Goal: Task Accomplishment & Management: Complete application form

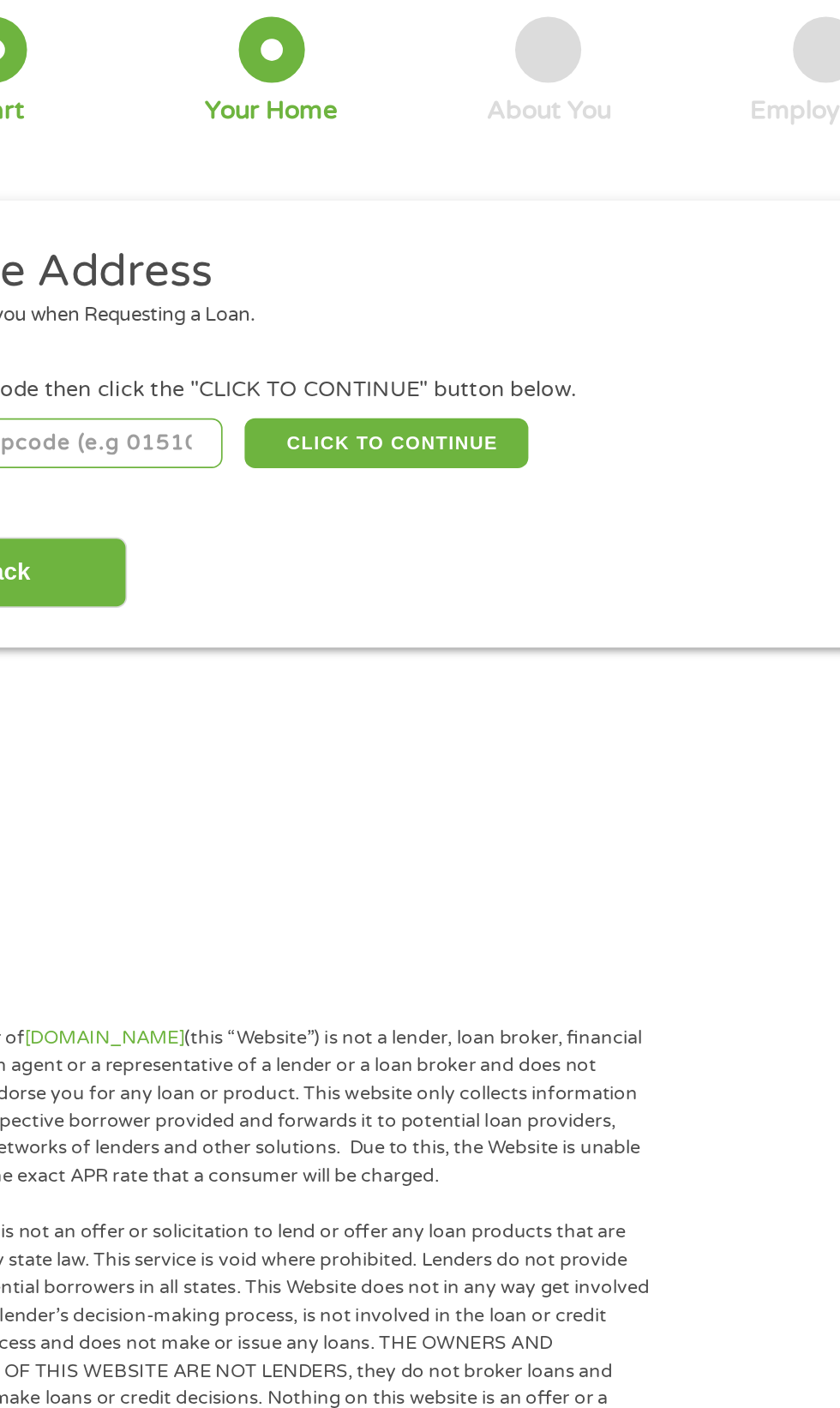
scroll to position [5, 0]
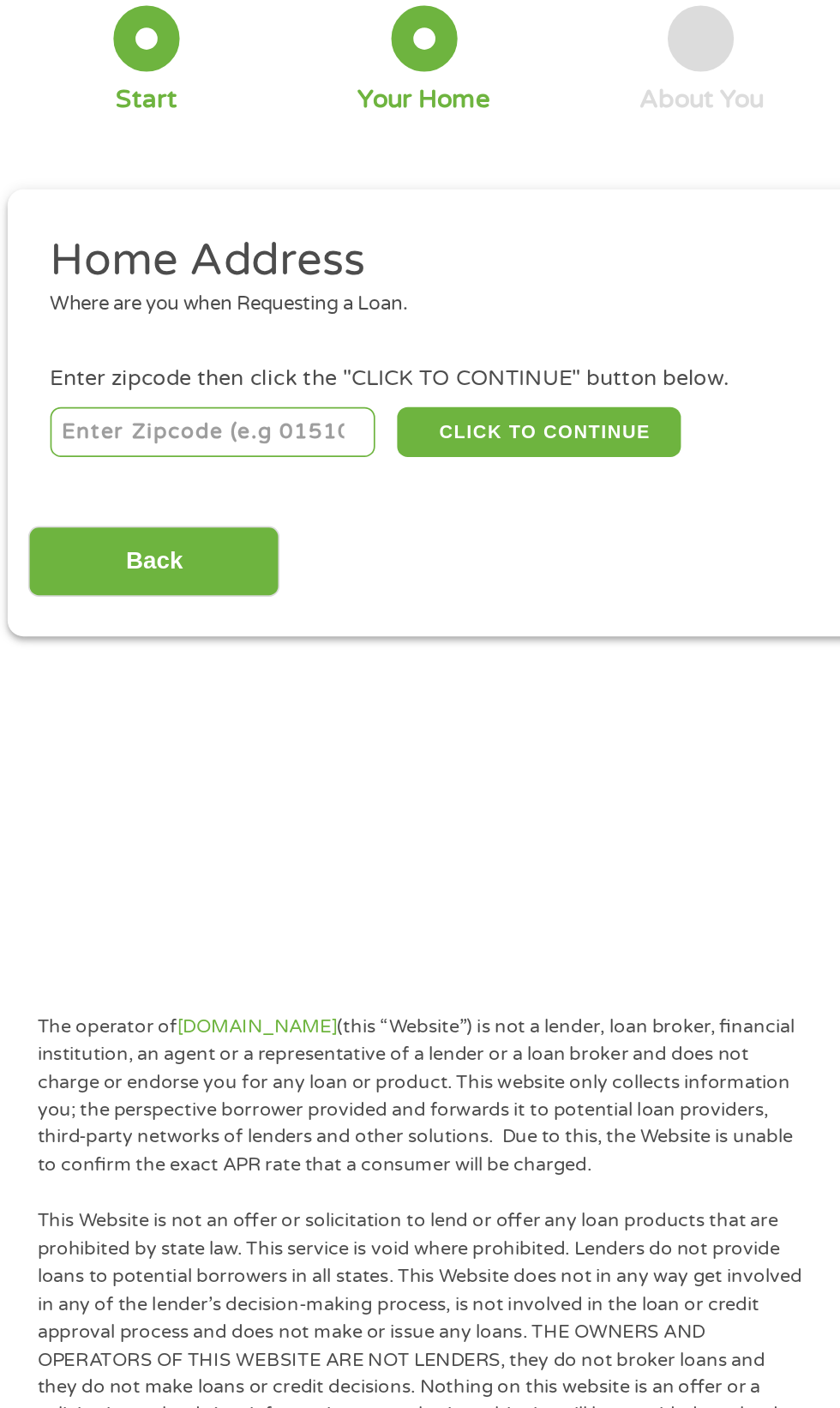
click at [140, 377] on input "number" at bounding box center [135, 375] width 191 height 29
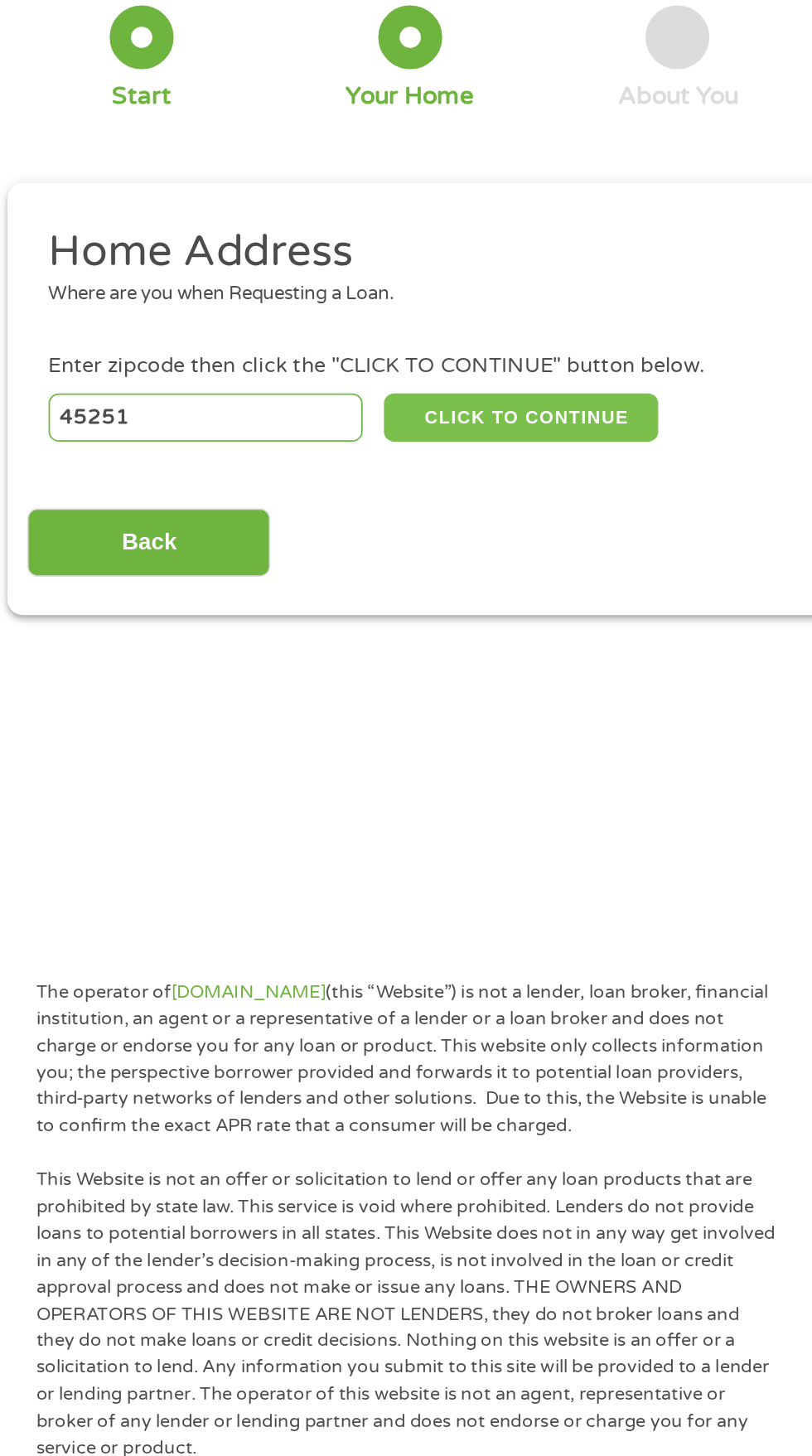
type input "45251"
click at [339, 367] on button "CLICK TO CONTINUE" at bounding box center [314, 362] width 160 height 28
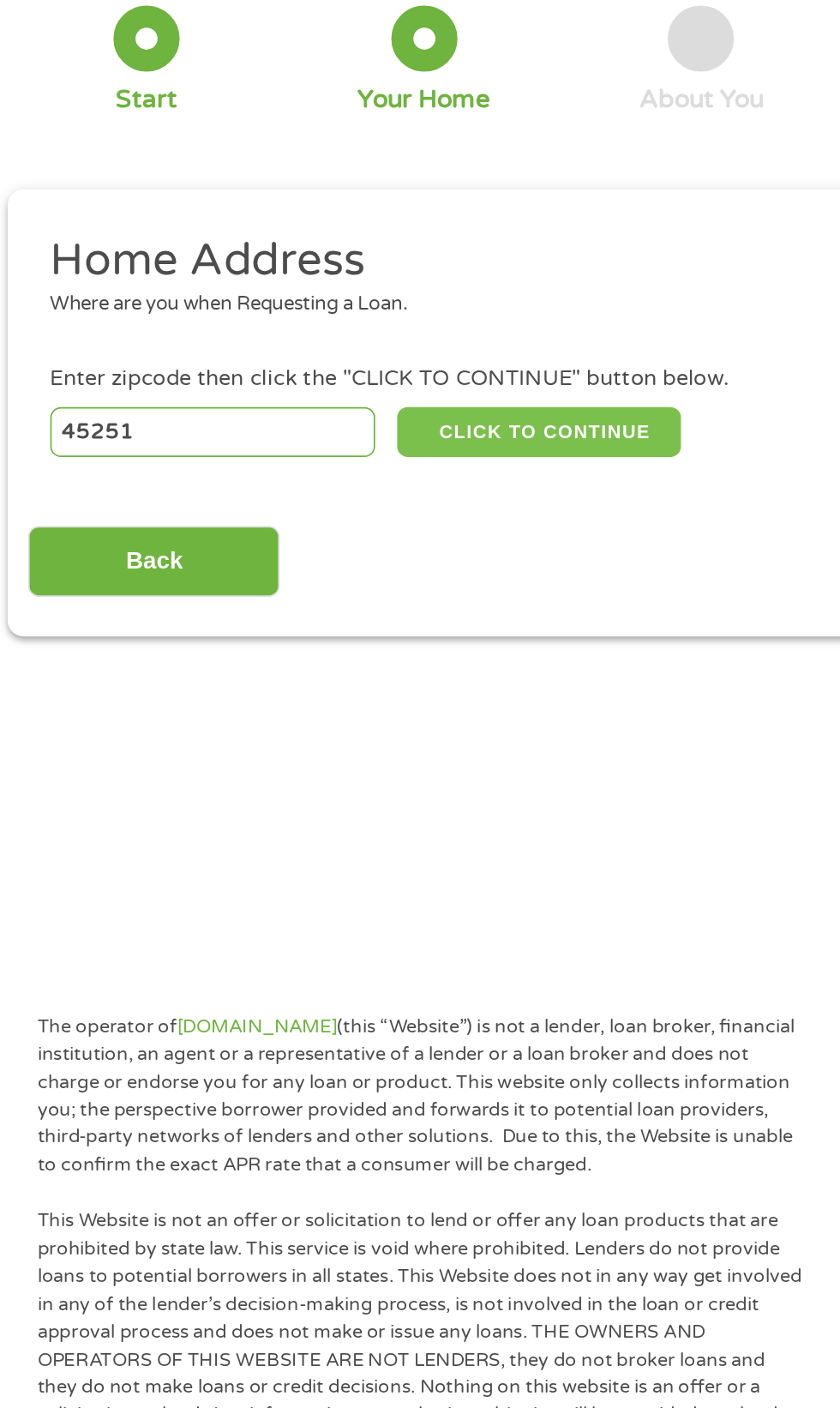
type input "45251"
type input "[GEOGRAPHIC_DATA]"
select select "[US_STATE]"
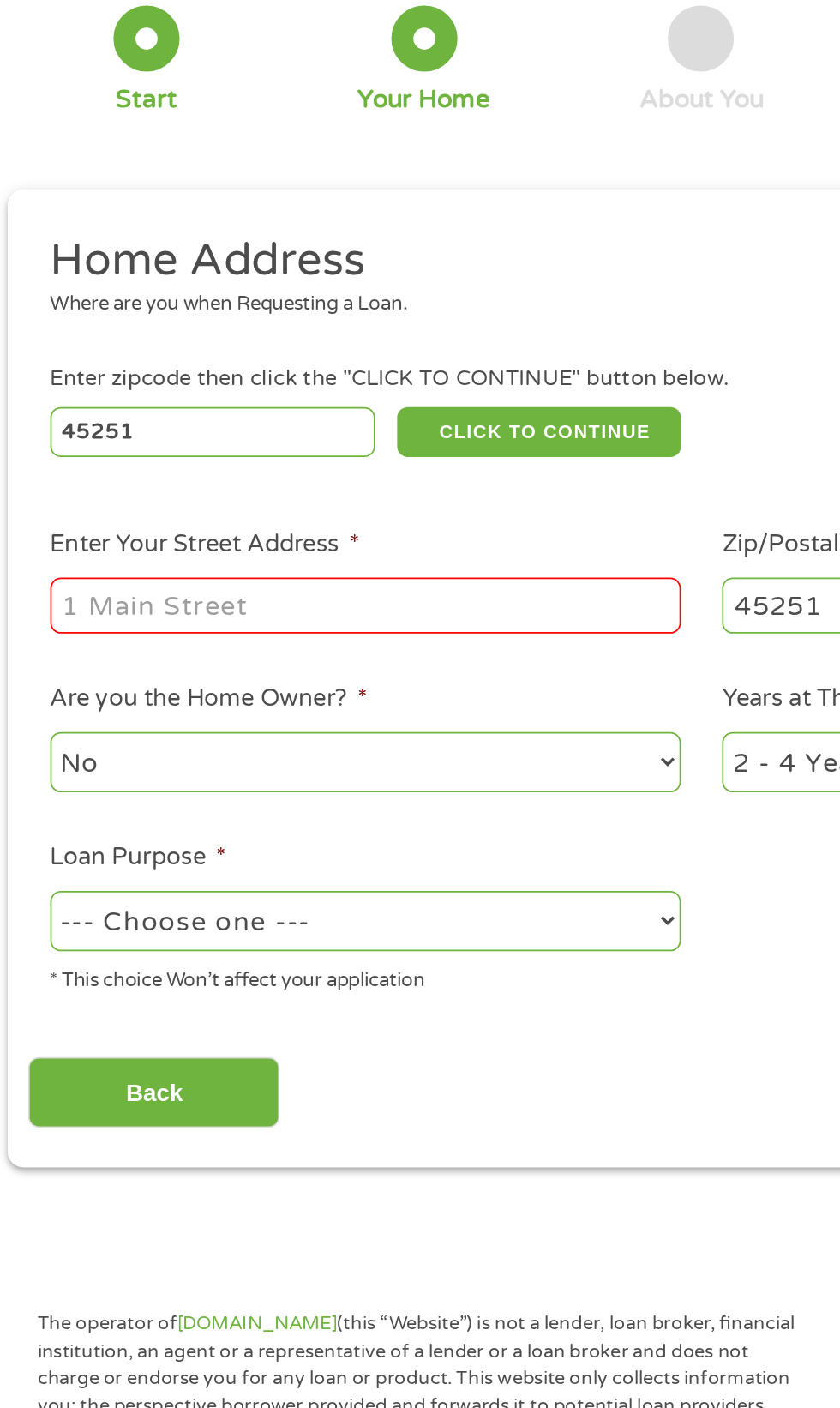
click at [297, 472] on input "Enter Your Street Address *" at bounding box center [224, 477] width 368 height 33
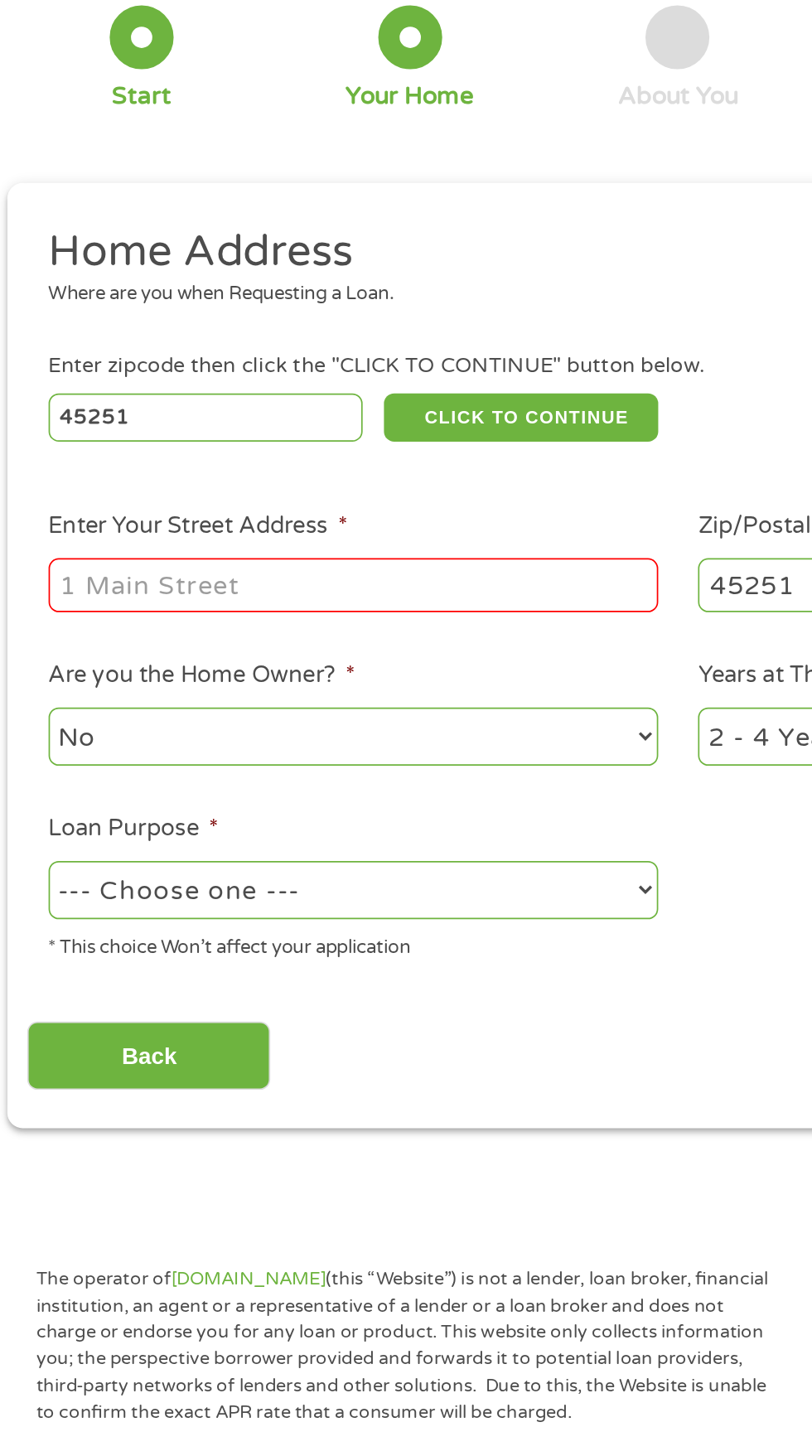
type input "W"
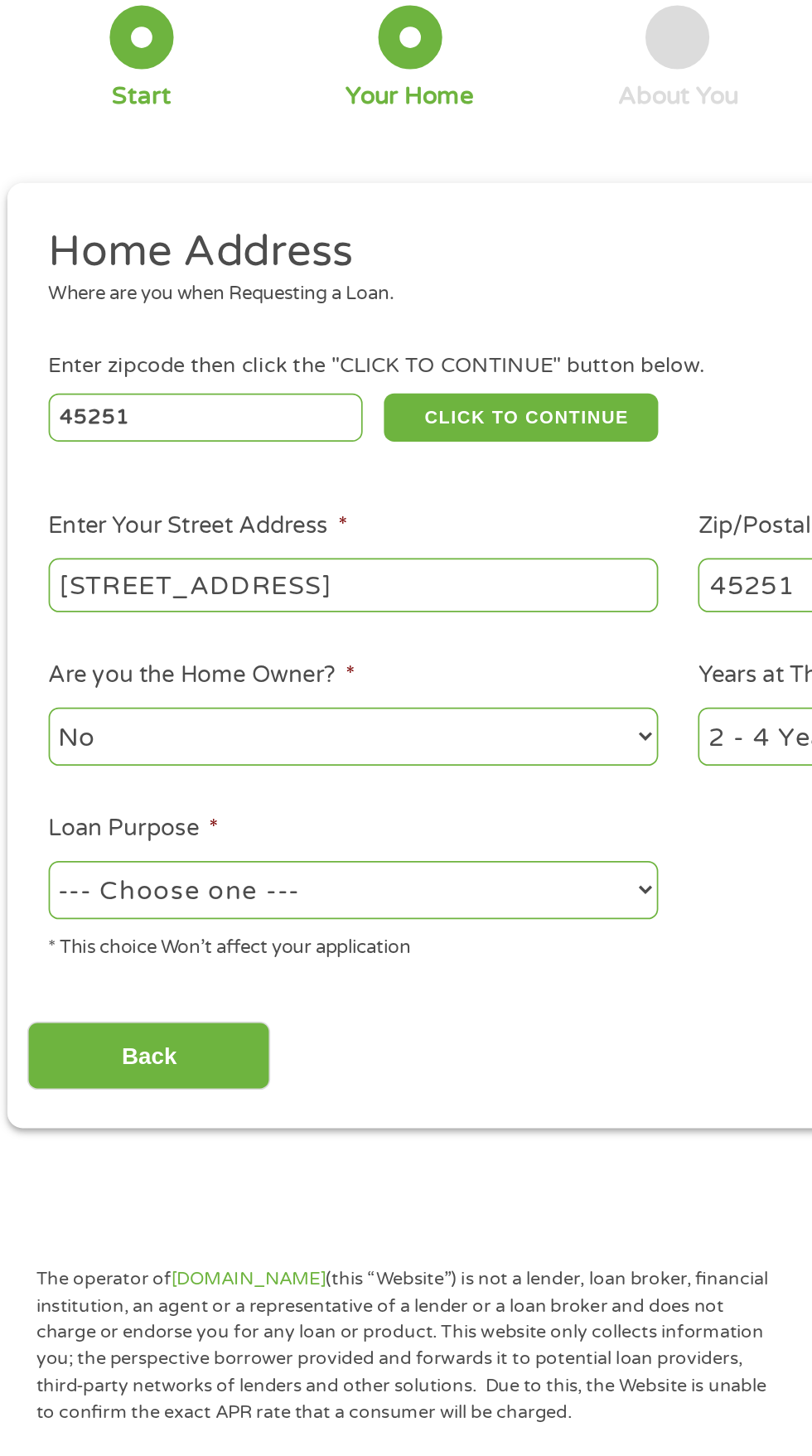
type input "[STREET_ADDRESS]"
click at [388, 550] on select "No Yes" at bounding box center [217, 549] width 356 height 34
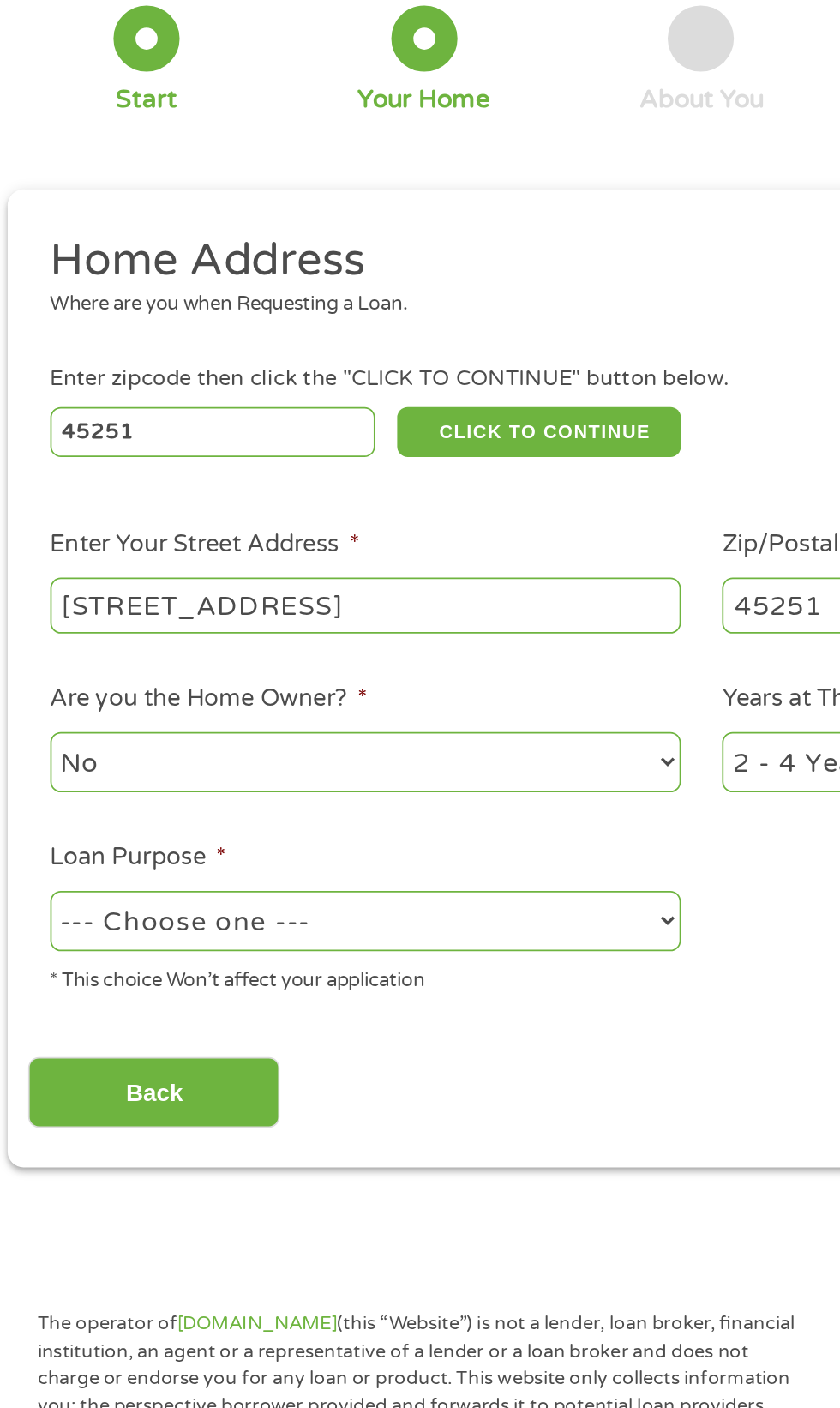
select select "yes"
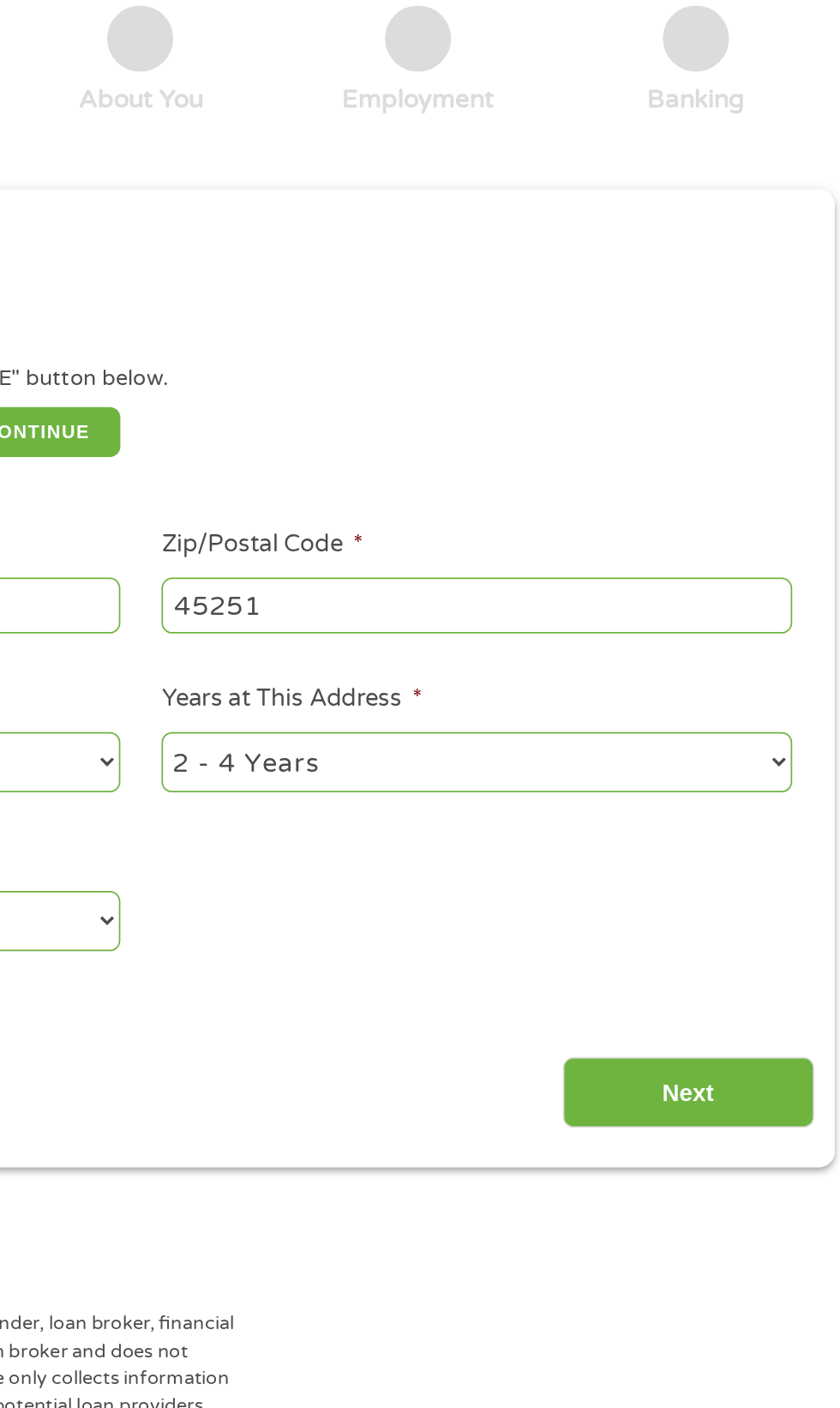
click at [783, 580] on select "1 Year or less 1 - 2 Years 2 - 4 Years Over 4 Years" at bounding box center [616, 568] width 368 height 36
select select "24months"
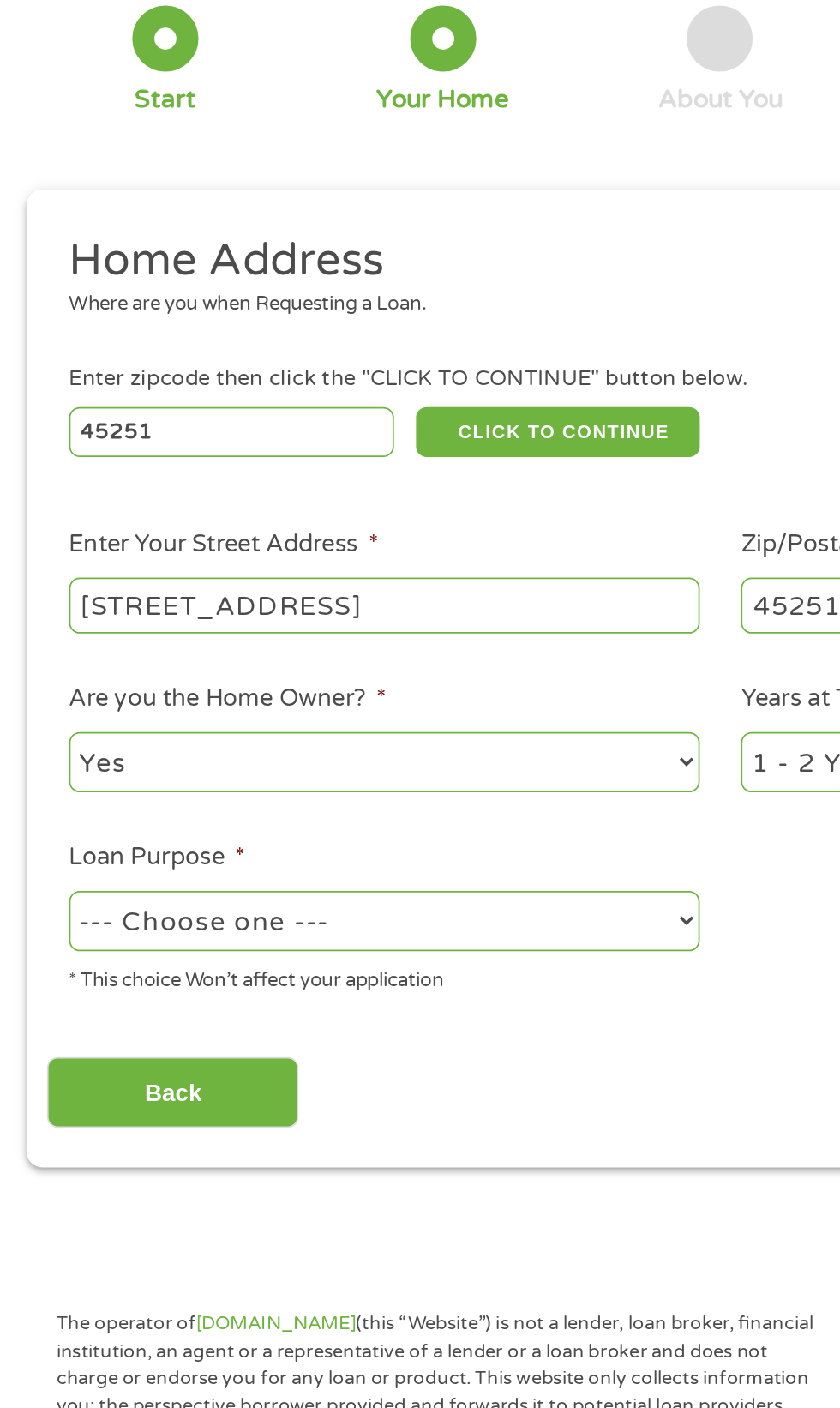
click at [388, 665] on select "--- Choose one --- Pay Bills Debt Consolidation Home Improvement Major Purchase…" at bounding box center [224, 661] width 368 height 36
select select "medicalexpenses"
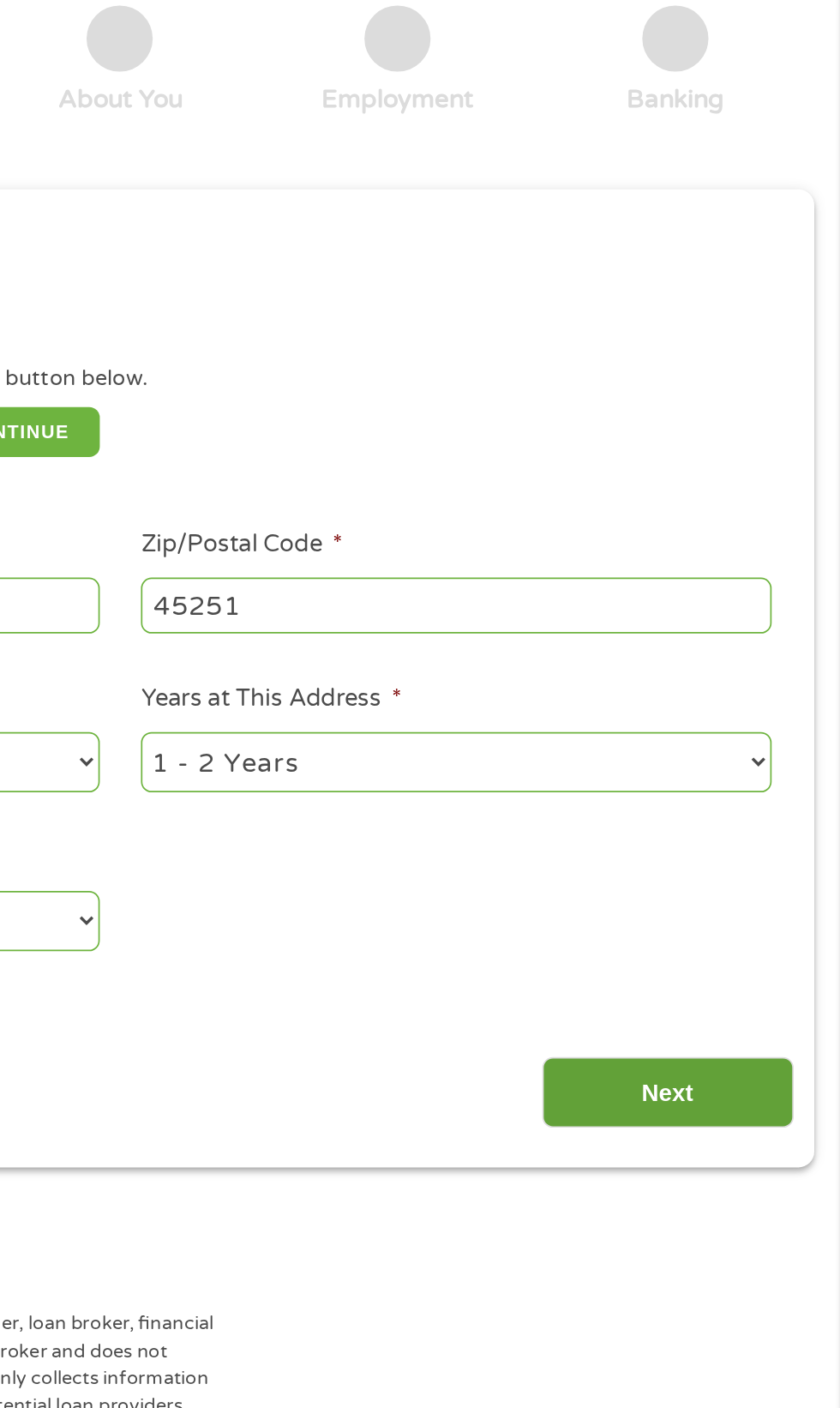
click at [739, 763] on input "Next" at bounding box center [739, 761] width 147 height 42
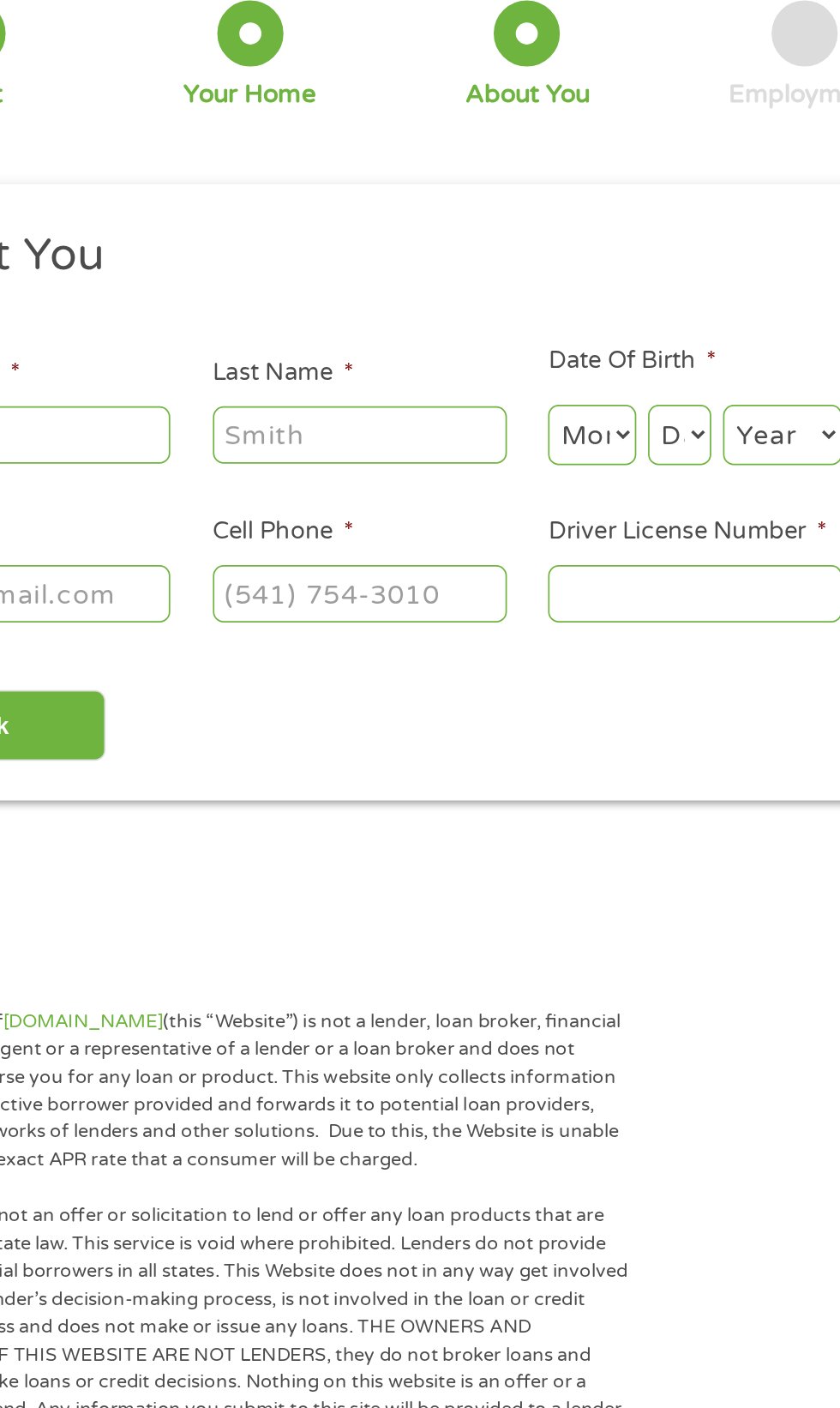
scroll to position [7, 0]
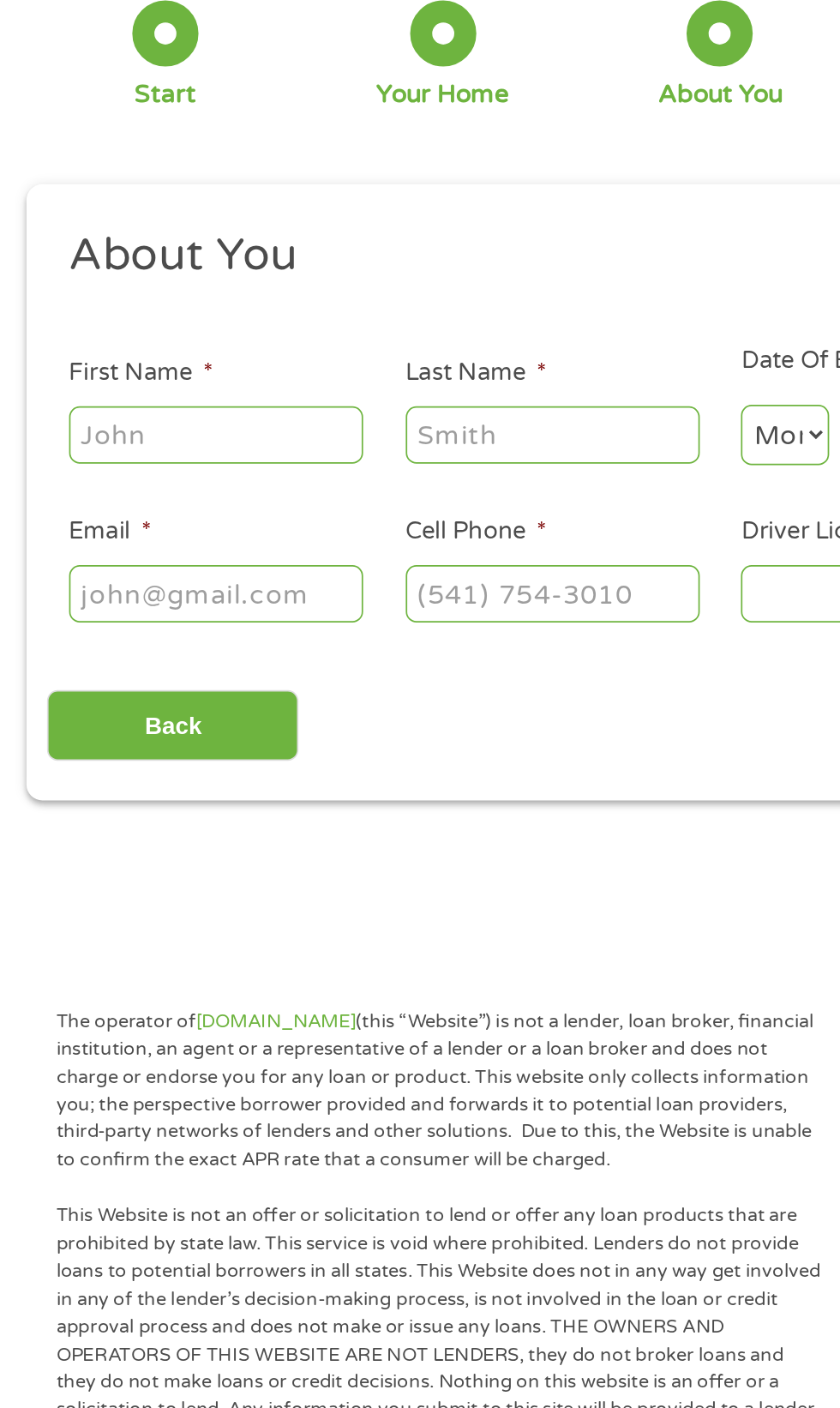
click at [148, 381] on input "First Name *" at bounding box center [125, 376] width 171 height 33
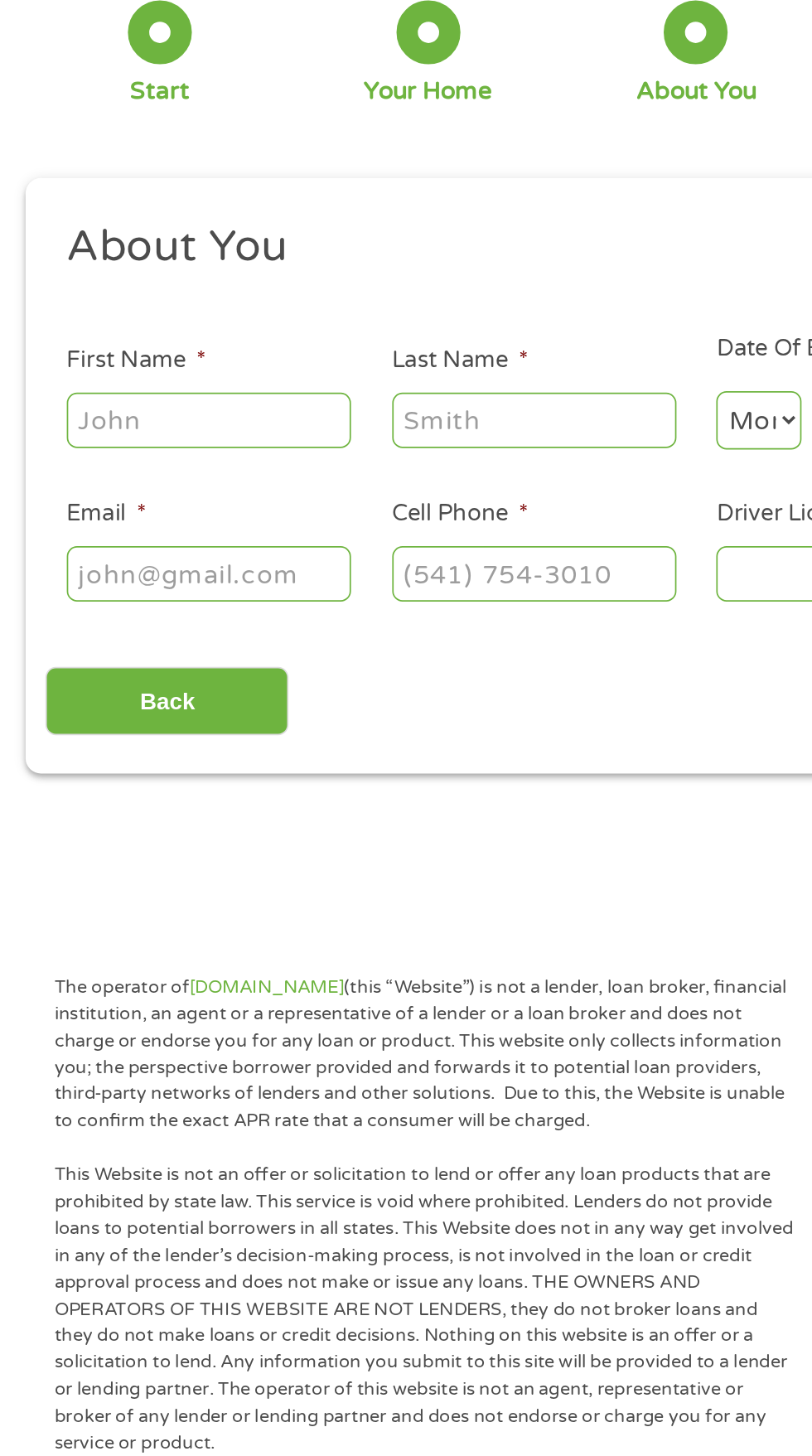
type input "Chalaco"
type input "Lumami"
type input "[EMAIL_ADDRESS][DOMAIN_NAME]"
click at [321, 460] on input "Cell Phone *" at bounding box center [311, 453] width 165 height 32
type input "[PHONE_NUMBER]"
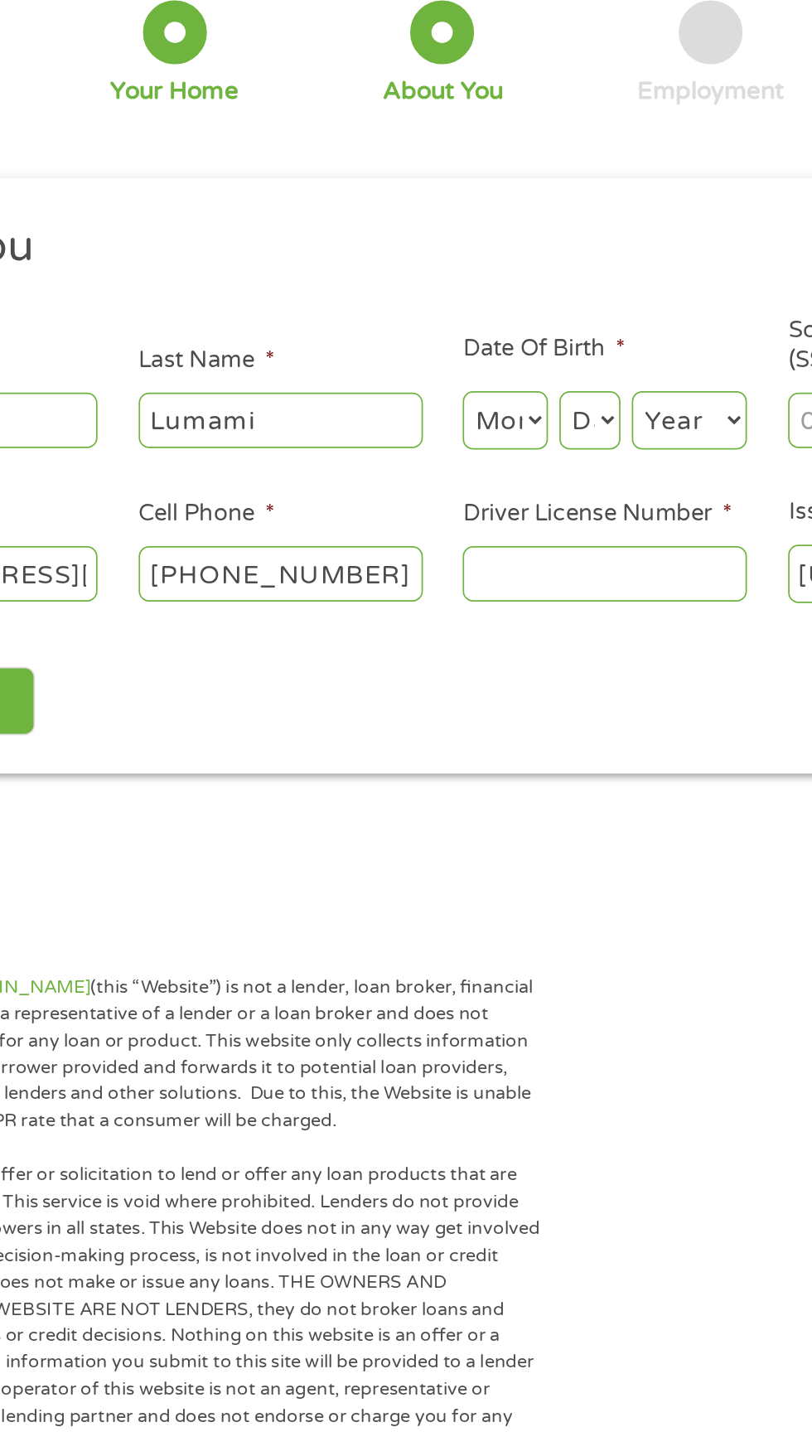
click at [513, 459] on input "Driver License Number *" at bounding box center [499, 453] width 165 height 32
type input "Uz880451"
click at [446, 361] on select "Month 1 2 3 4 5 6 7 8 9 10 11 12" at bounding box center [442, 364] width 50 height 34
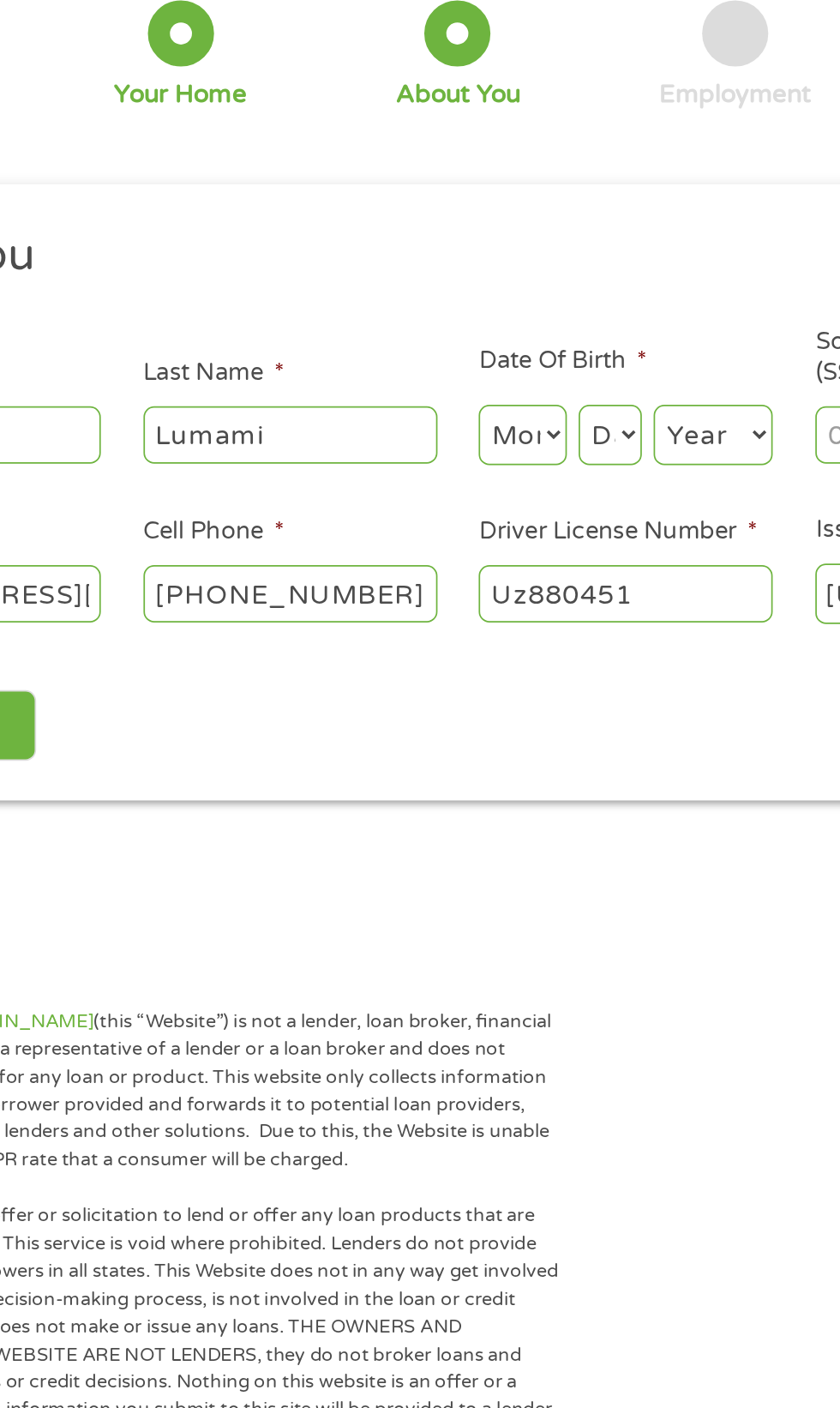
select select "12"
click at [510, 383] on select "Day 1 2 3 4 5 6 7 8 9 10 11 12 13 14 15 16 17 18 19 20 21 22 23 24 25 26 27 28 …" at bounding box center [508, 377] width 36 height 36
select select "25"
click at [584, 389] on select "Year [DATE] 2006 2005 2004 2003 2002 2001 2000 1999 1998 1997 1996 1995 1994 19…" at bounding box center [568, 377] width 69 height 36
select select "1979"
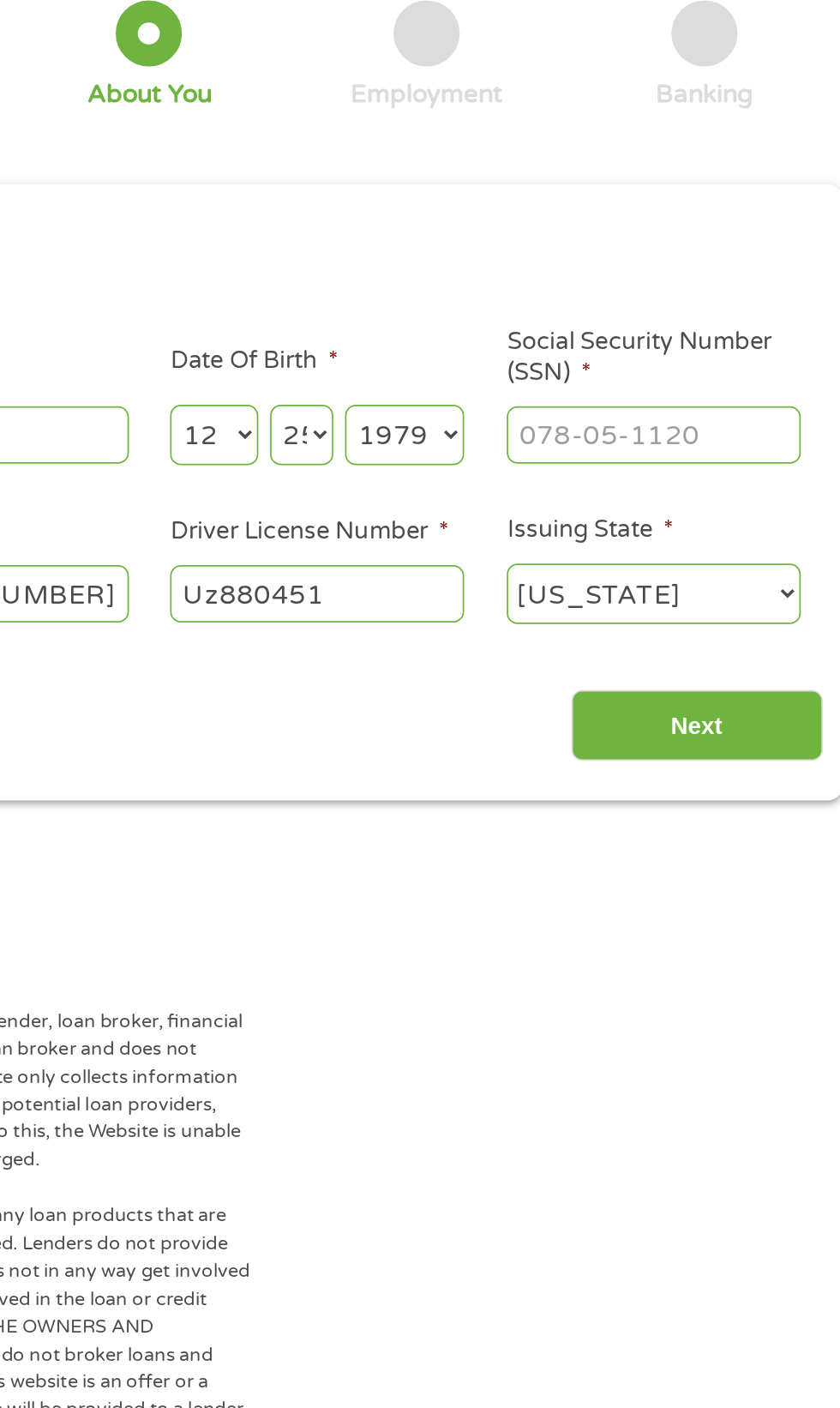
click at [733, 383] on input "Social Security Number (SSN) *" at bounding box center [713, 376] width 171 height 33
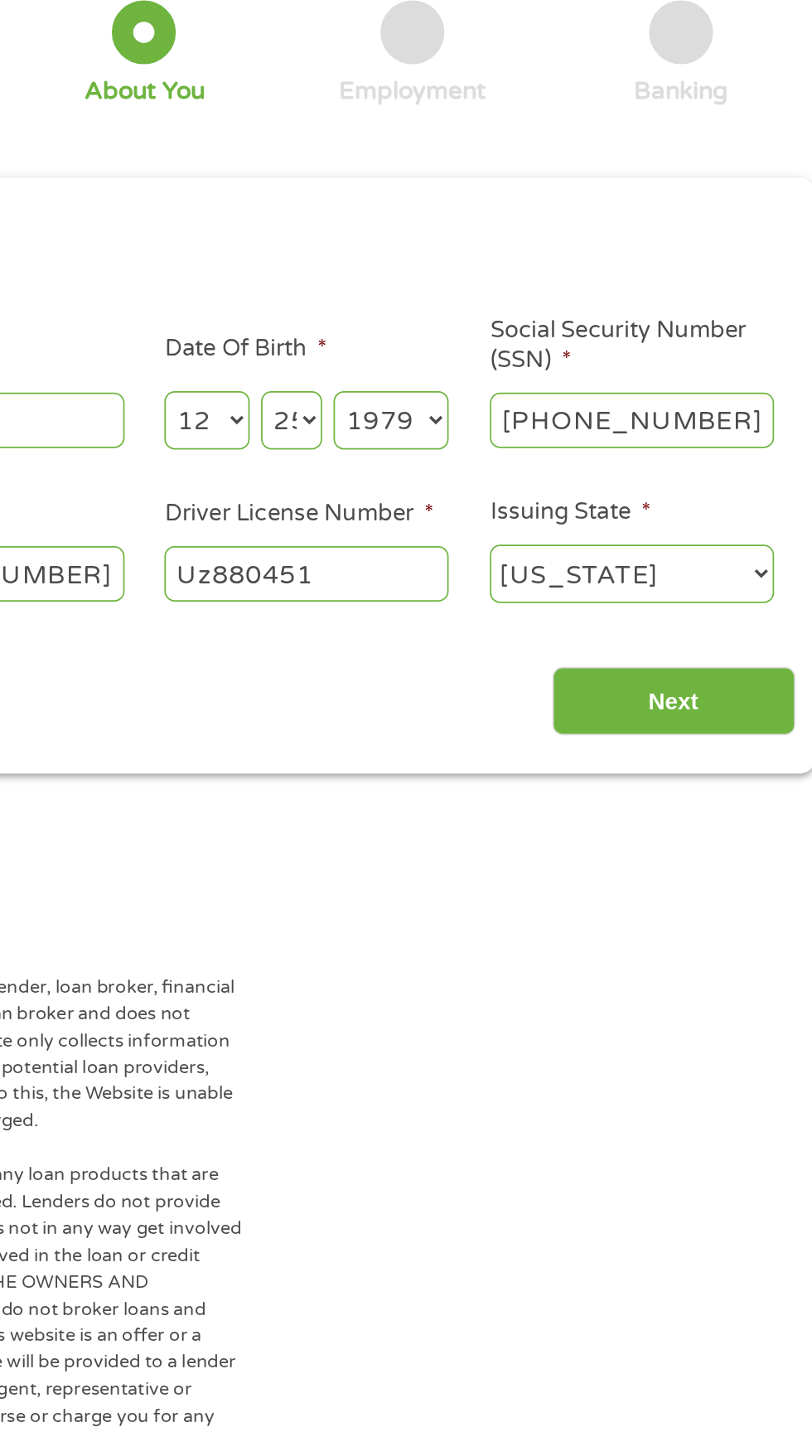
type input "036-11-7225"
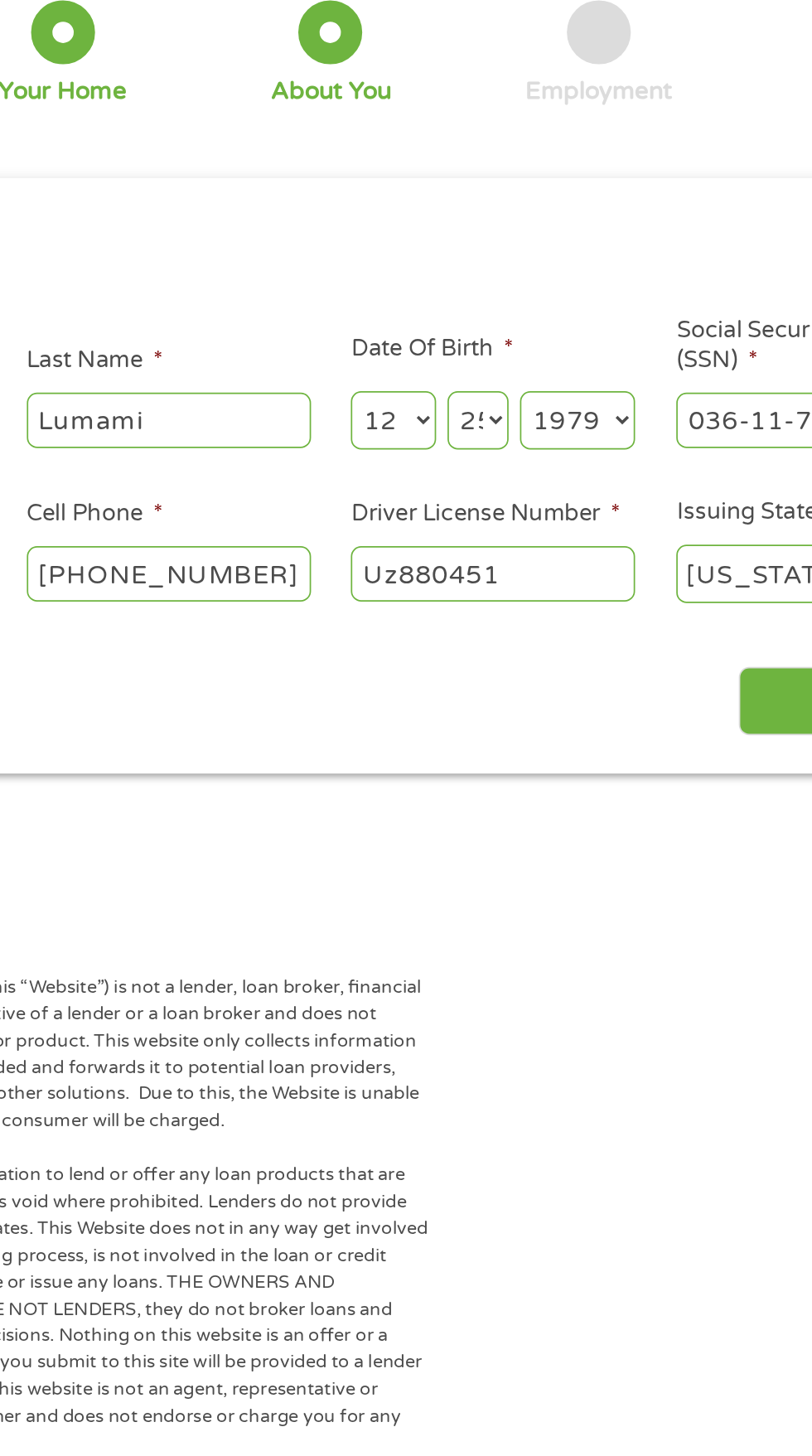
click at [499, 360] on select "Day 1 2 3 4 5 6 7 8 9 10 11 12 13 14 15 16 17 18 19 20 21 22 23 24 25 26 27 28 …" at bounding box center [491, 364] width 35 height 34
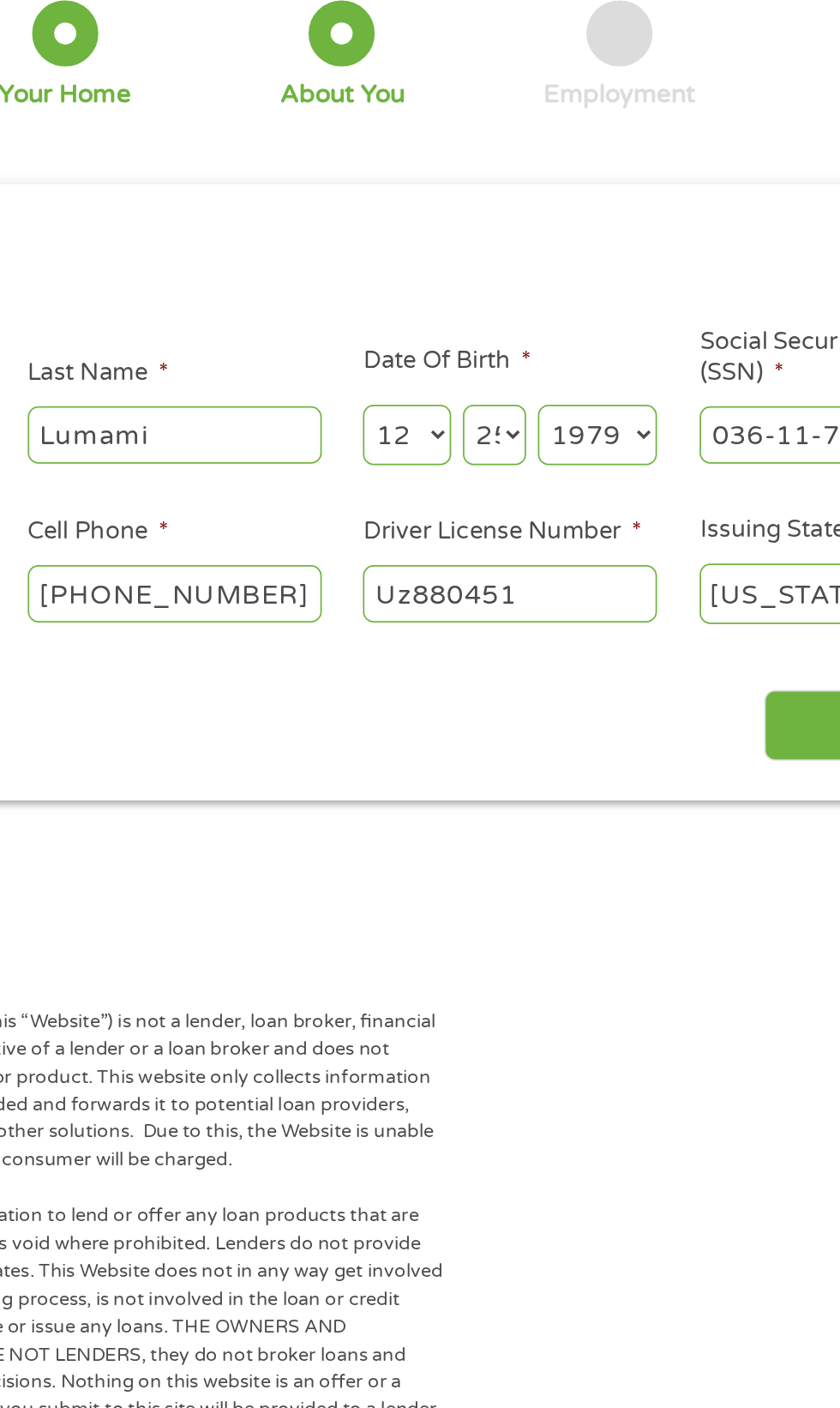
click at [517, 388] on select "Day 1 2 3 4 5 6 7 8 9 10 11 12 13 14 15 16 17 18 19 20 21 22 23 24 25 26 27 28 …" at bounding box center [508, 377] width 36 height 36
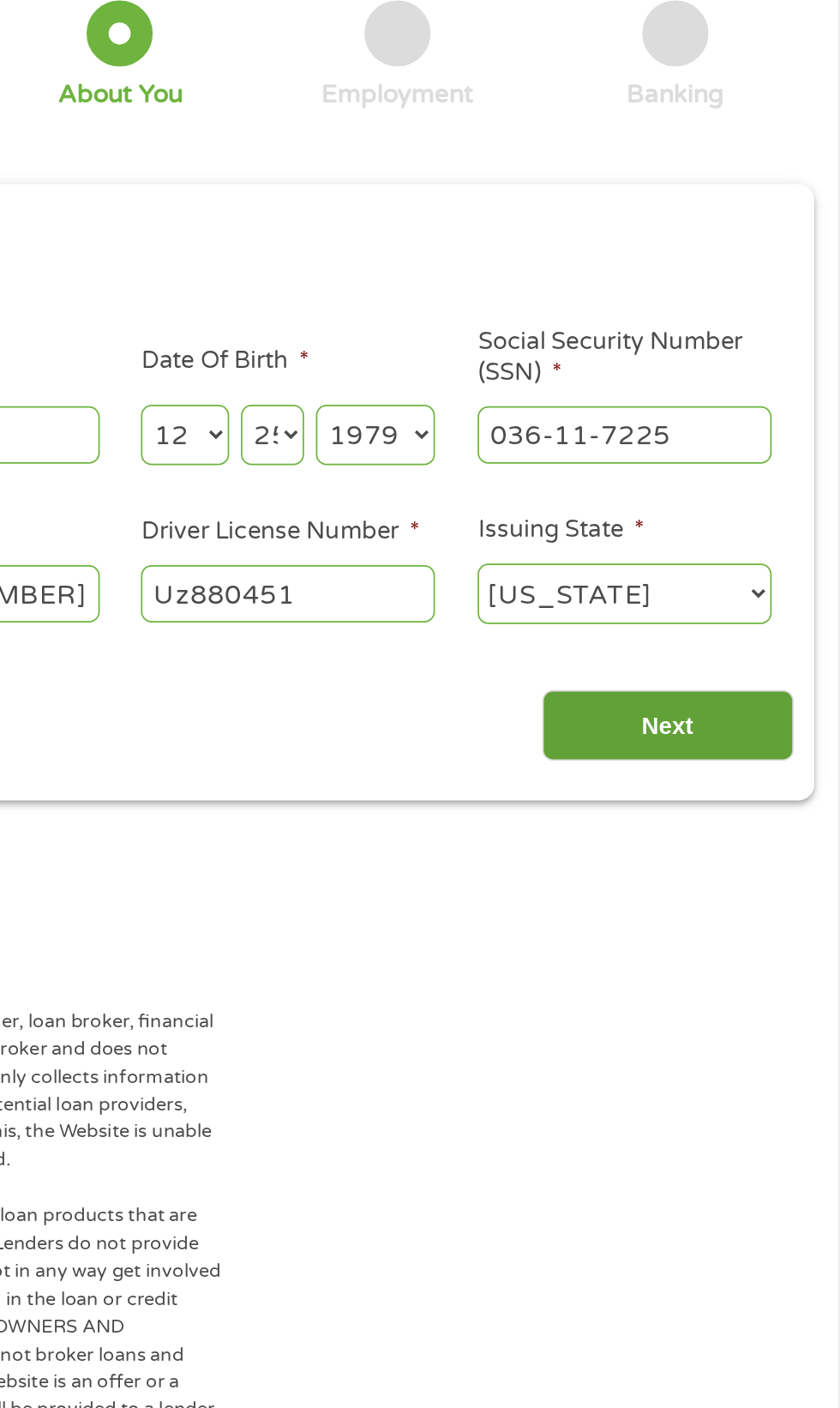
click at [741, 550] on input "Next" at bounding box center [739, 546] width 147 height 42
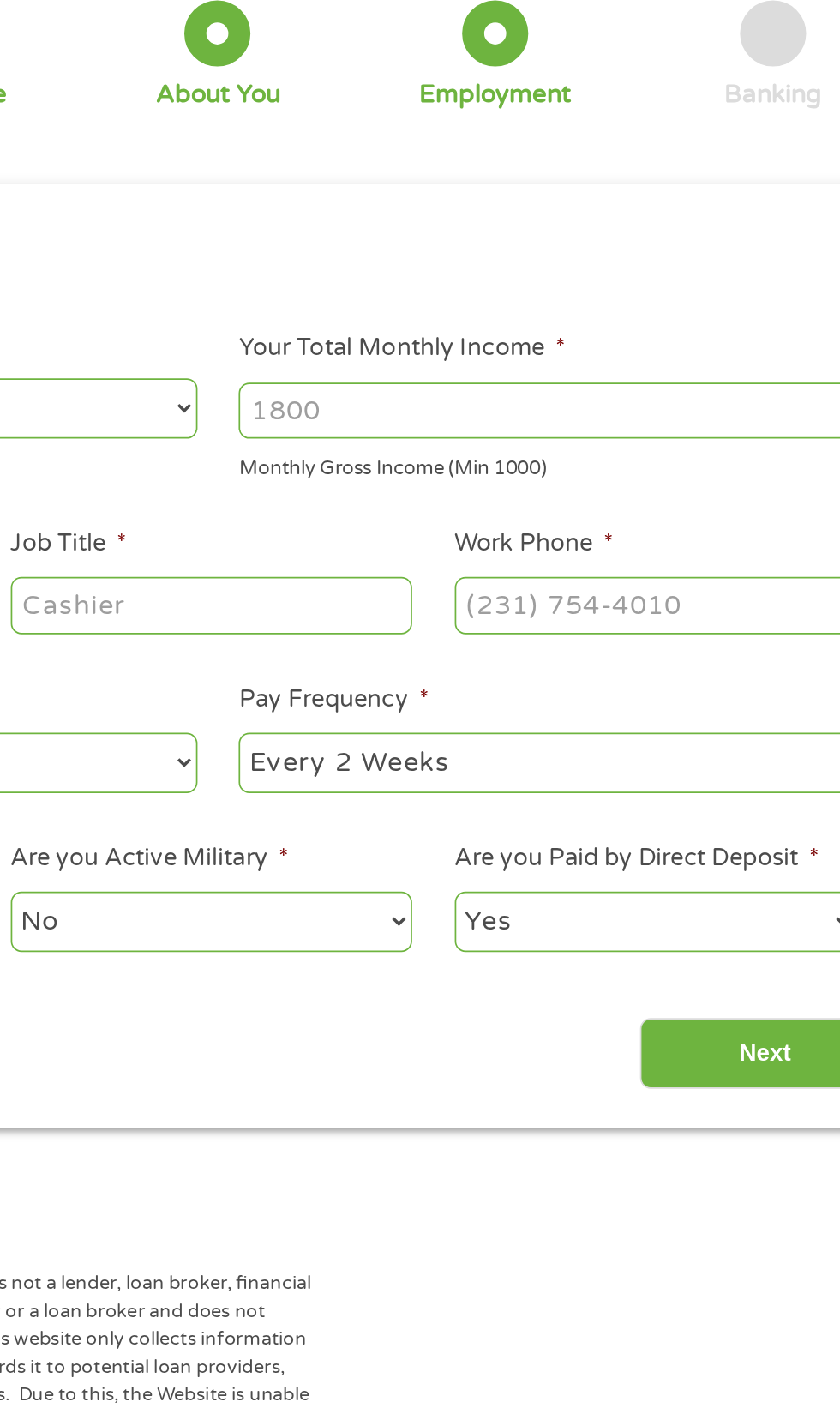
click at [583, 366] on input "Your Total Monthly Income *" at bounding box center [616, 363] width 368 height 33
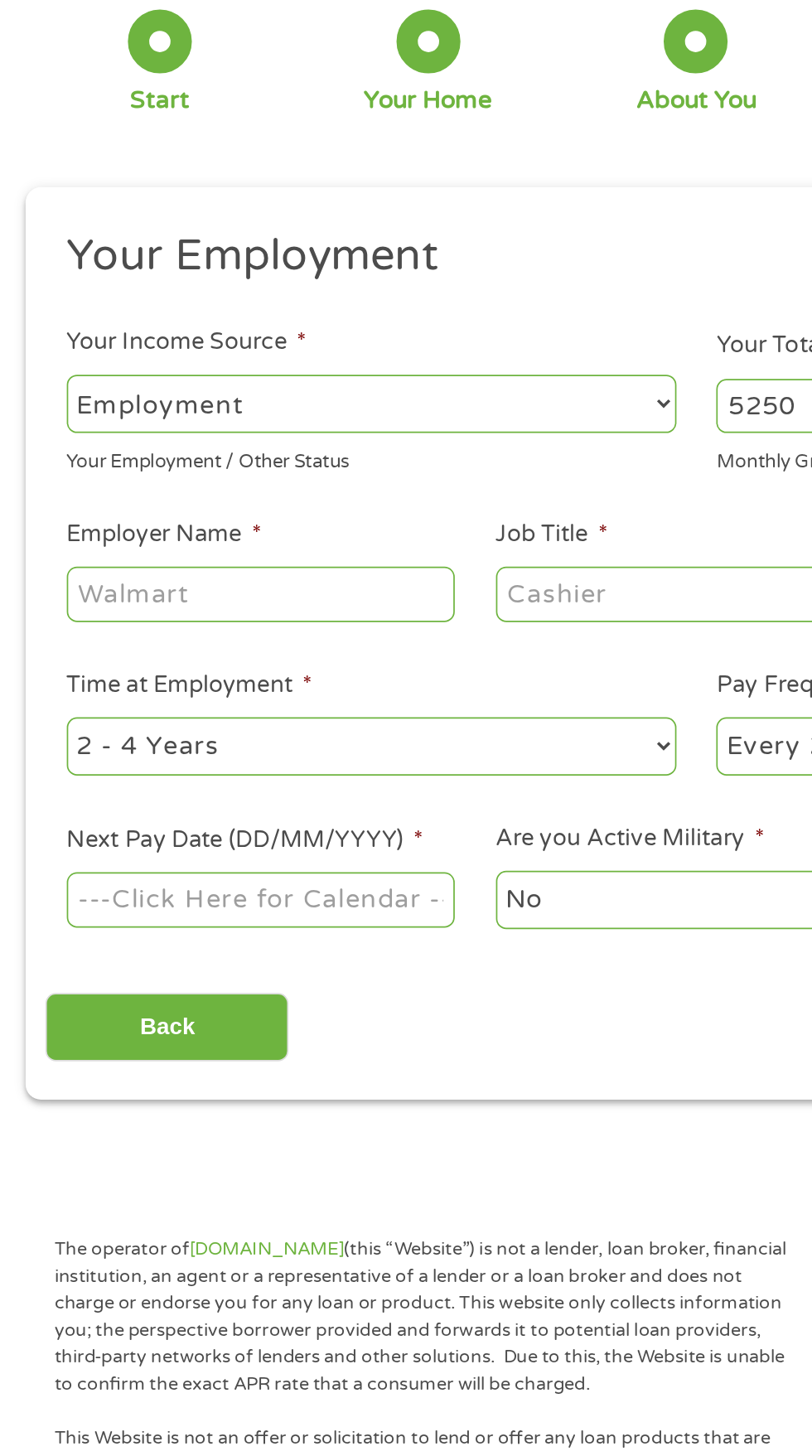
type input "5250"
click at [201, 461] on input "Employer Name *" at bounding box center [152, 460] width 226 height 32
click at [160, 469] on input "United state potal" at bounding box center [152, 460] width 226 height 32
click at [216, 463] on input "United state postal" at bounding box center [152, 460] width 226 height 32
type input "United state postal service"
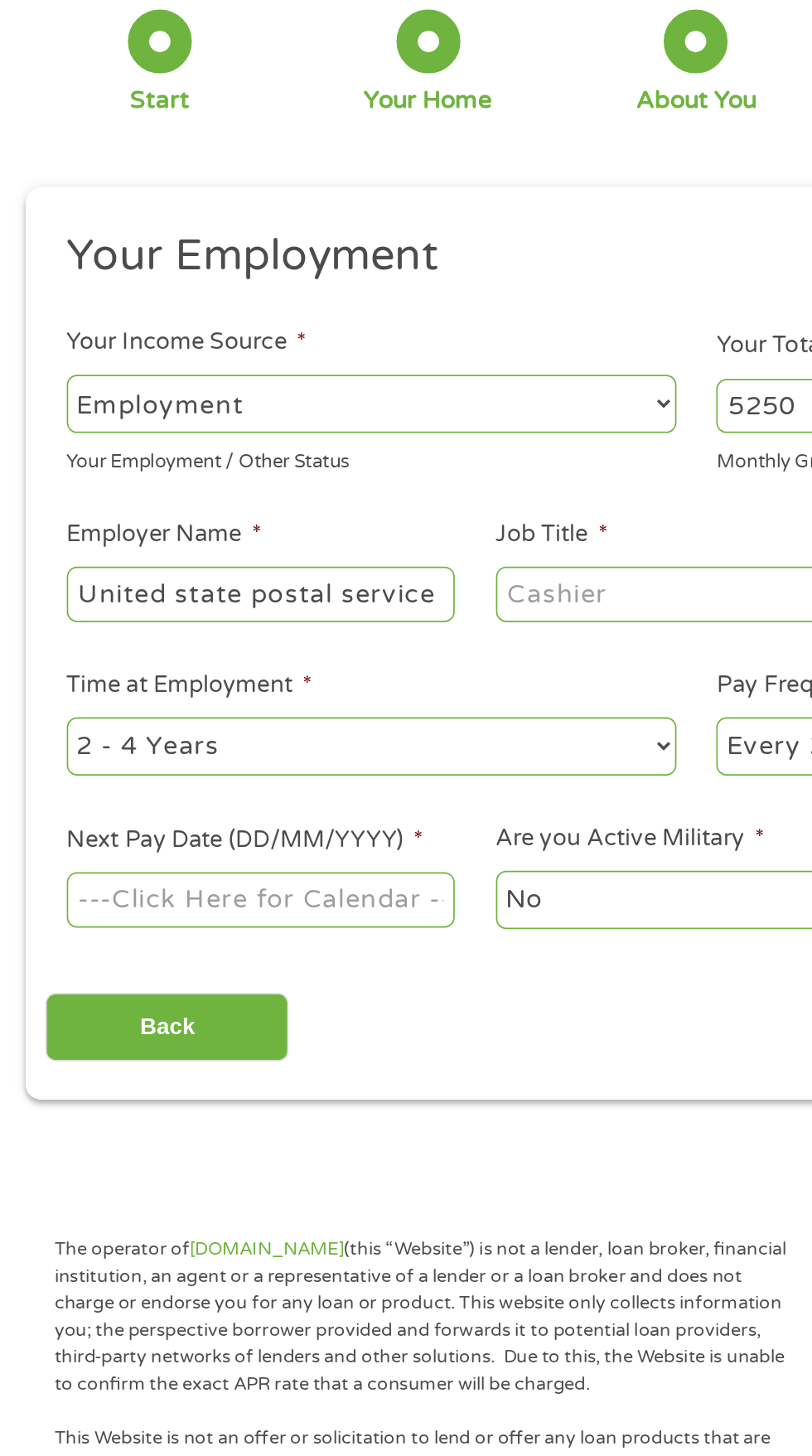
click at [389, 464] on input "Job Title *" at bounding box center [402, 460] width 226 height 32
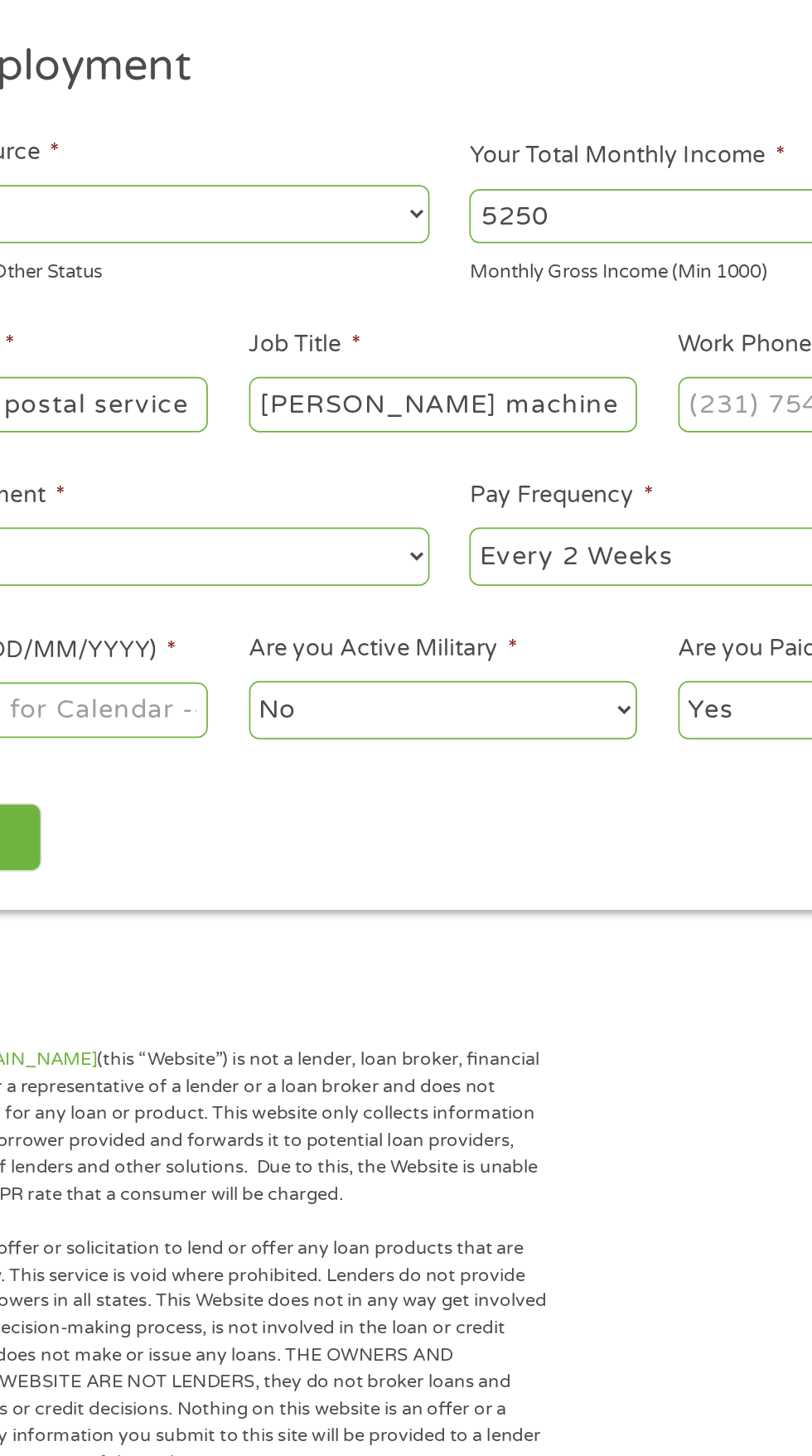
type input "[PERSON_NAME] machine"
click at [579, 465] on input "Work Phone *" at bounding box center [652, 460] width 226 height 32
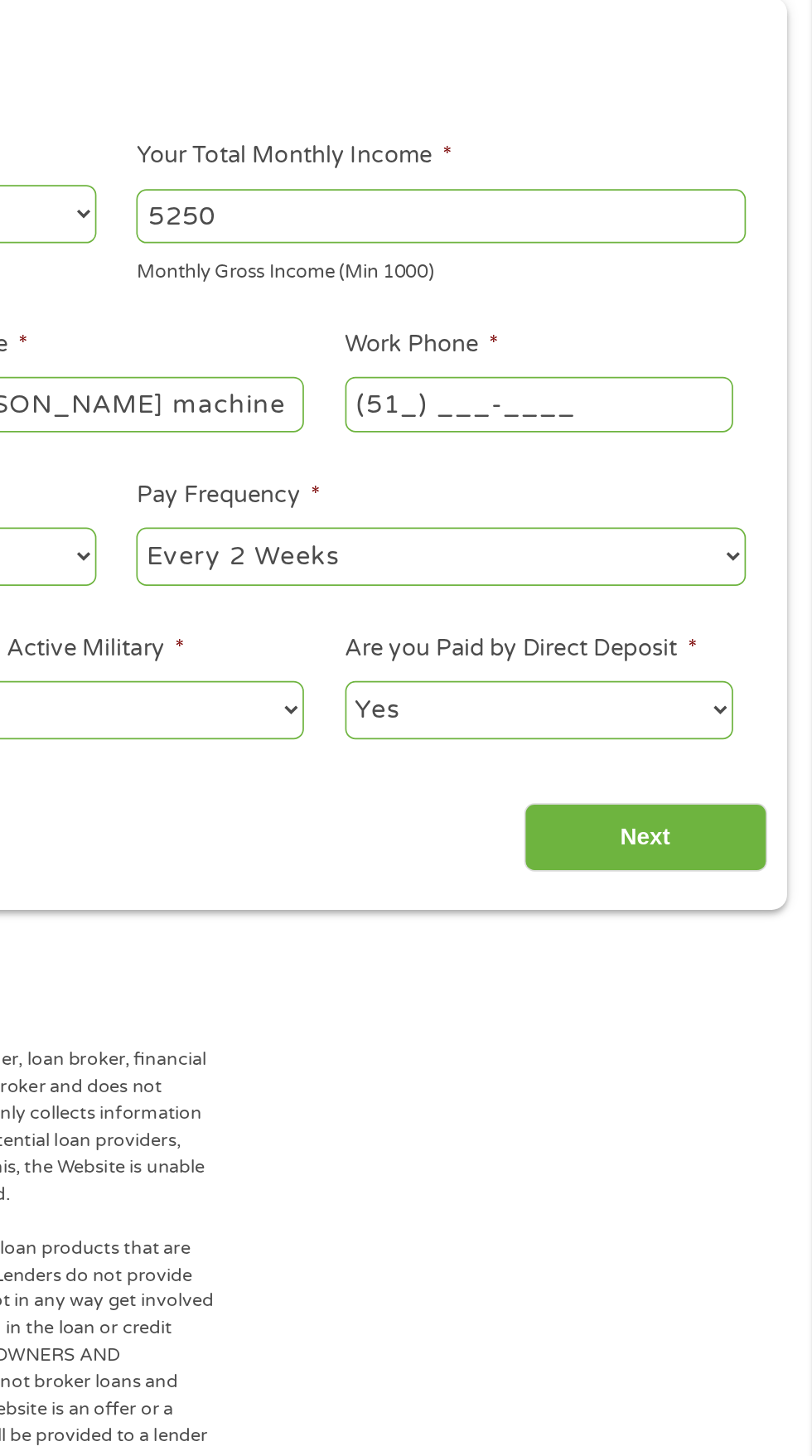
type input "(513) ___-____"
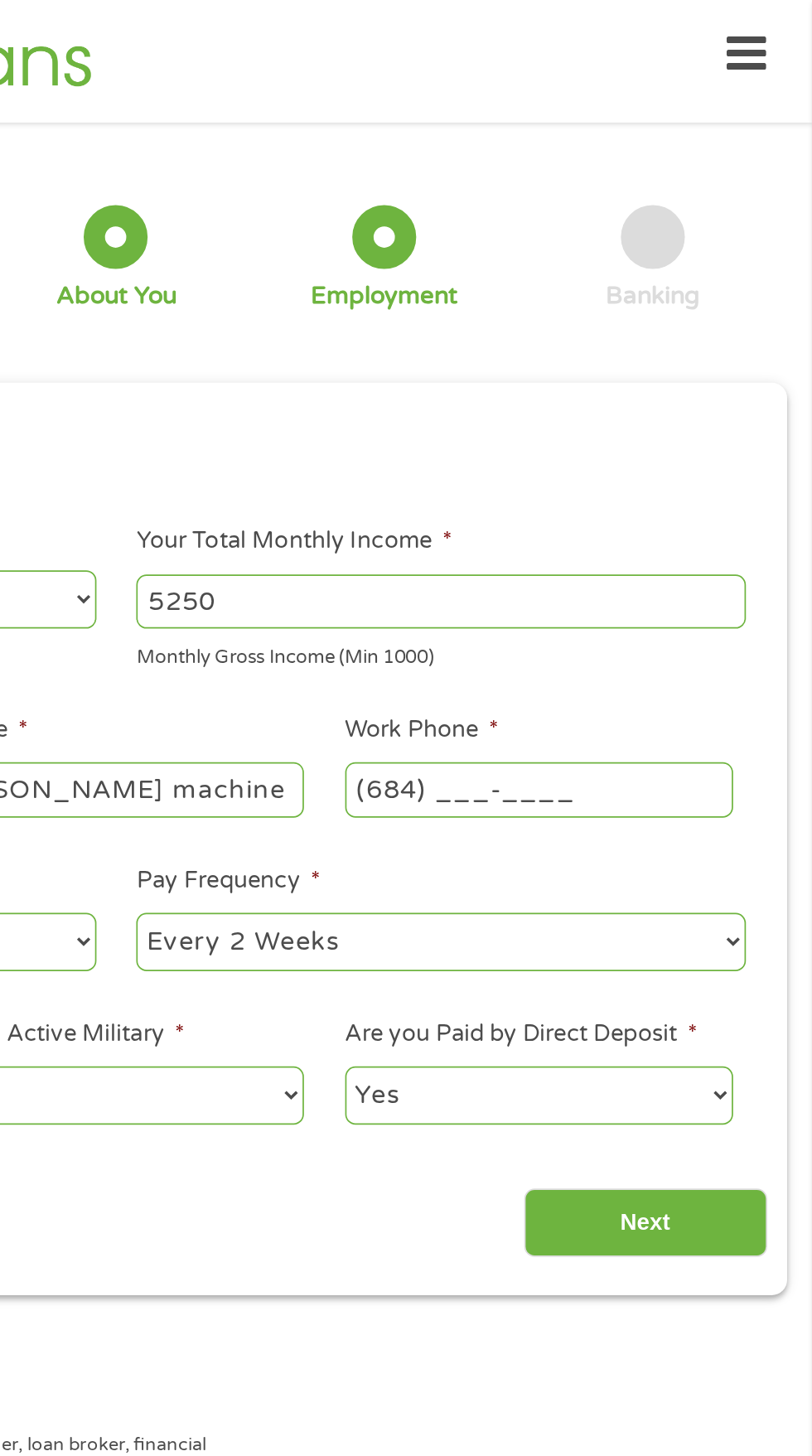
scroll to position [6, 0]
type input "(513) 684-____"
type input "[PHONE_NUMBER]"
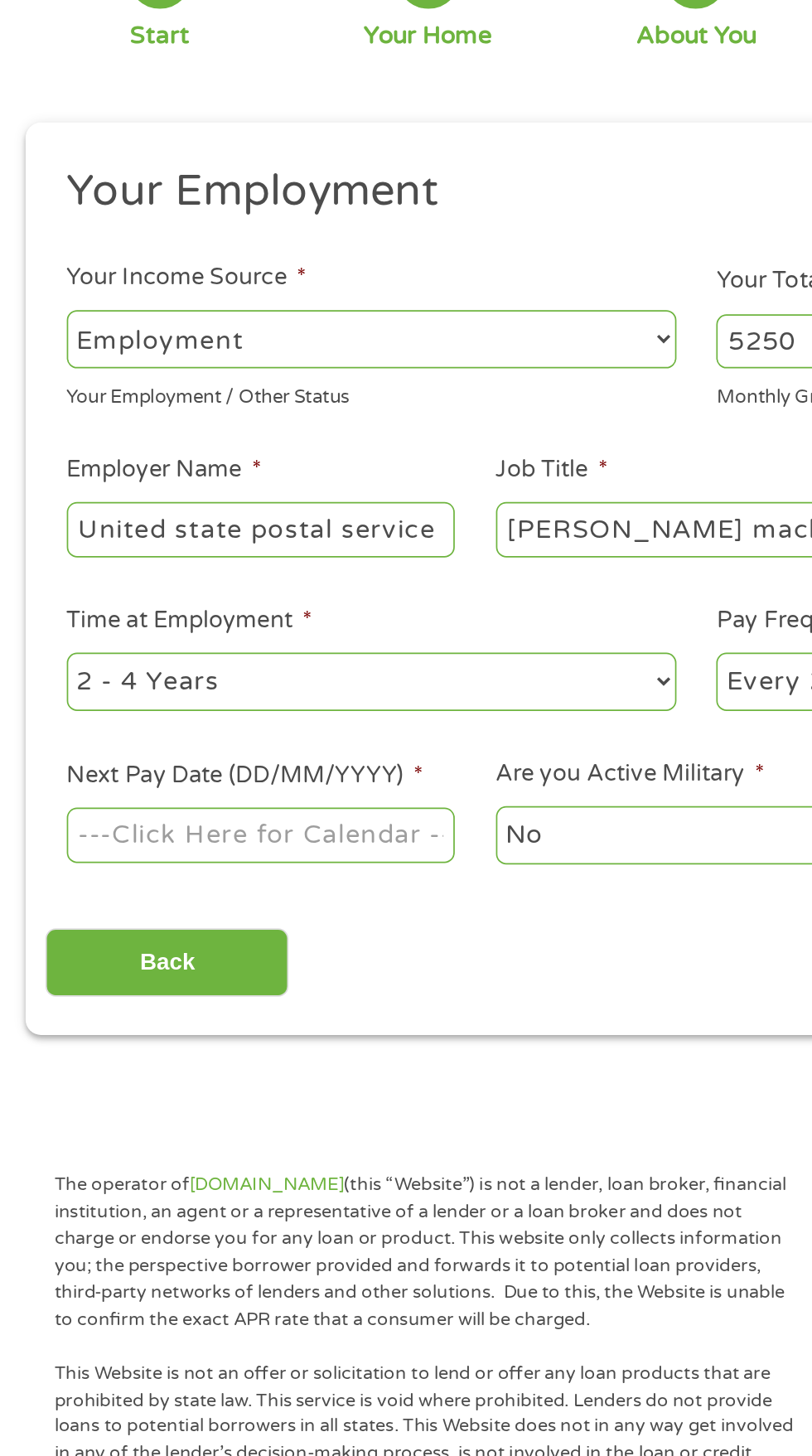
click at [215, 650] on body "Home Get Loan Offer How it works FAQs Blog Cash Loans Quick Loans Online Loans …" at bounding box center [406, 1256] width 812 height 2525
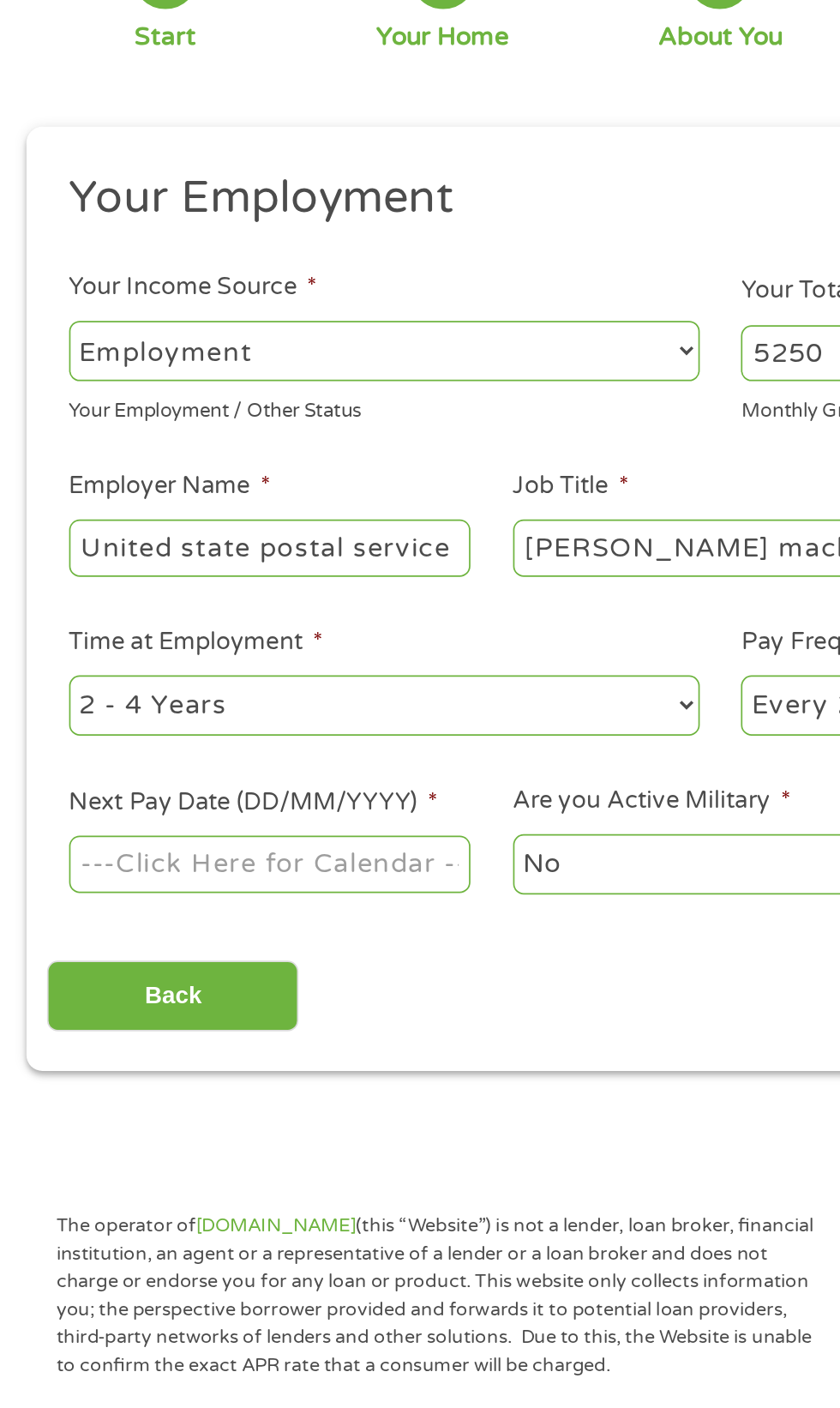
click at [215, 664] on input "Next Pay Date (DD/MM/YYYY) *" at bounding box center [157, 661] width 234 height 33
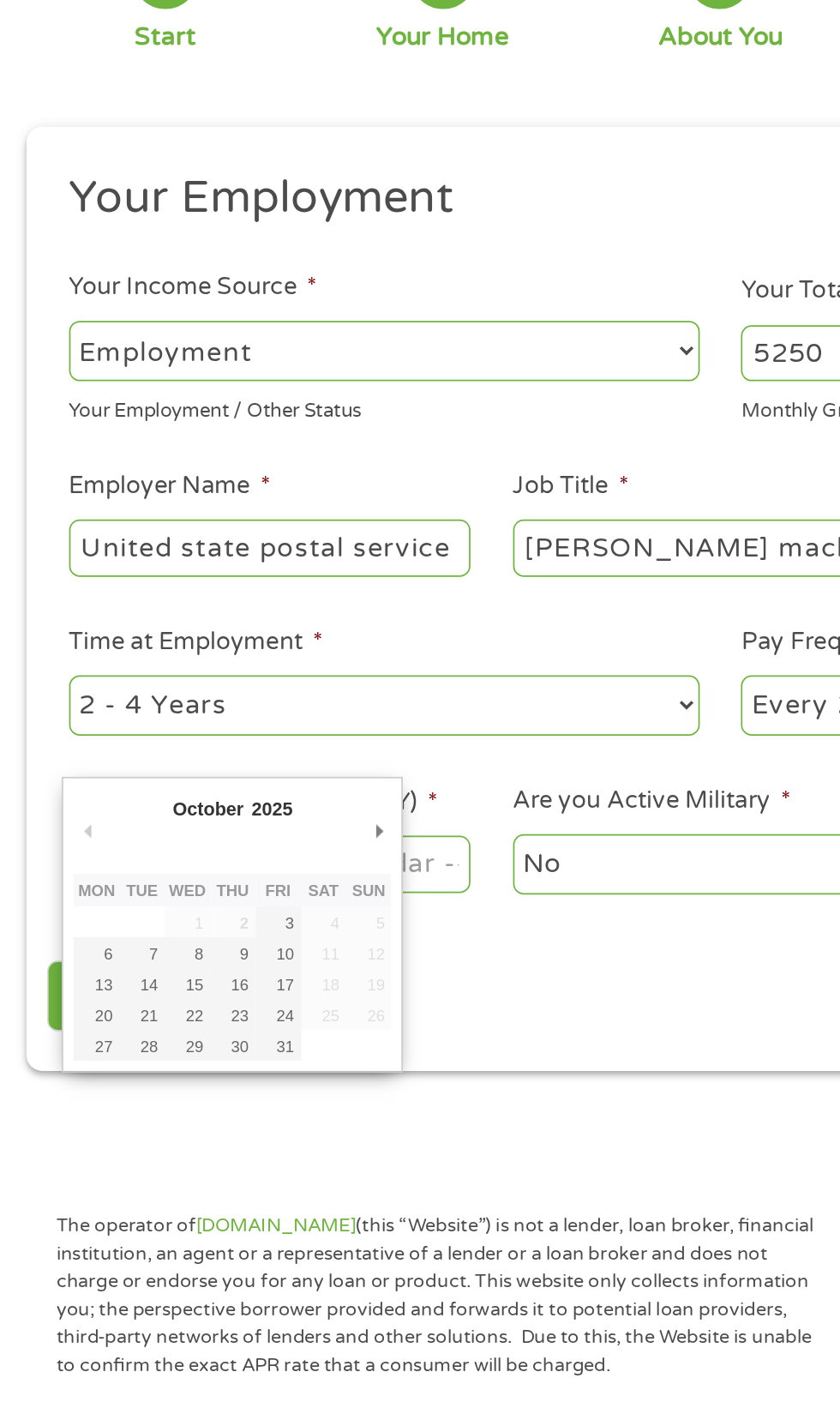
type input "[DATE]"
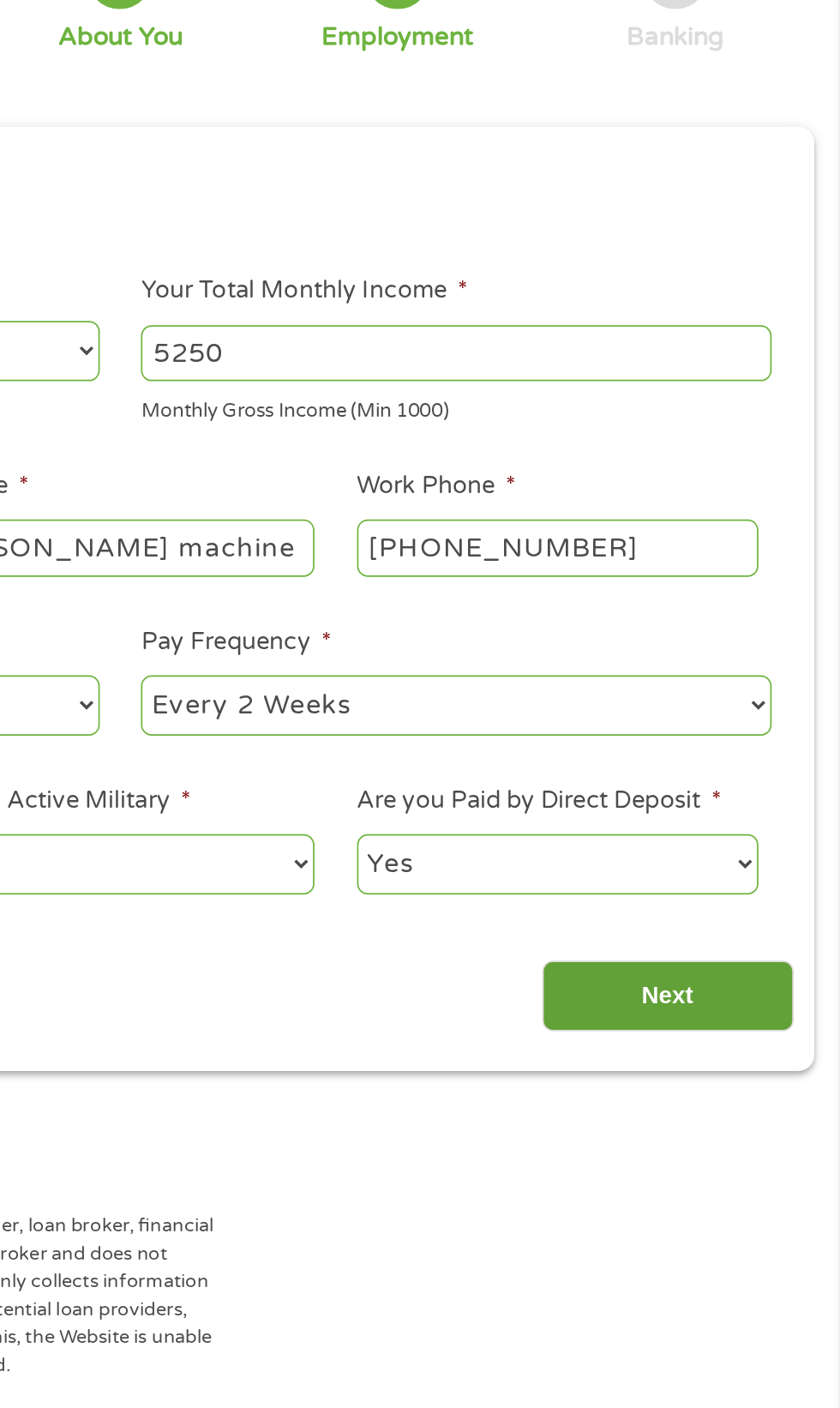
click at [750, 739] on input "Next" at bounding box center [739, 739] width 147 height 42
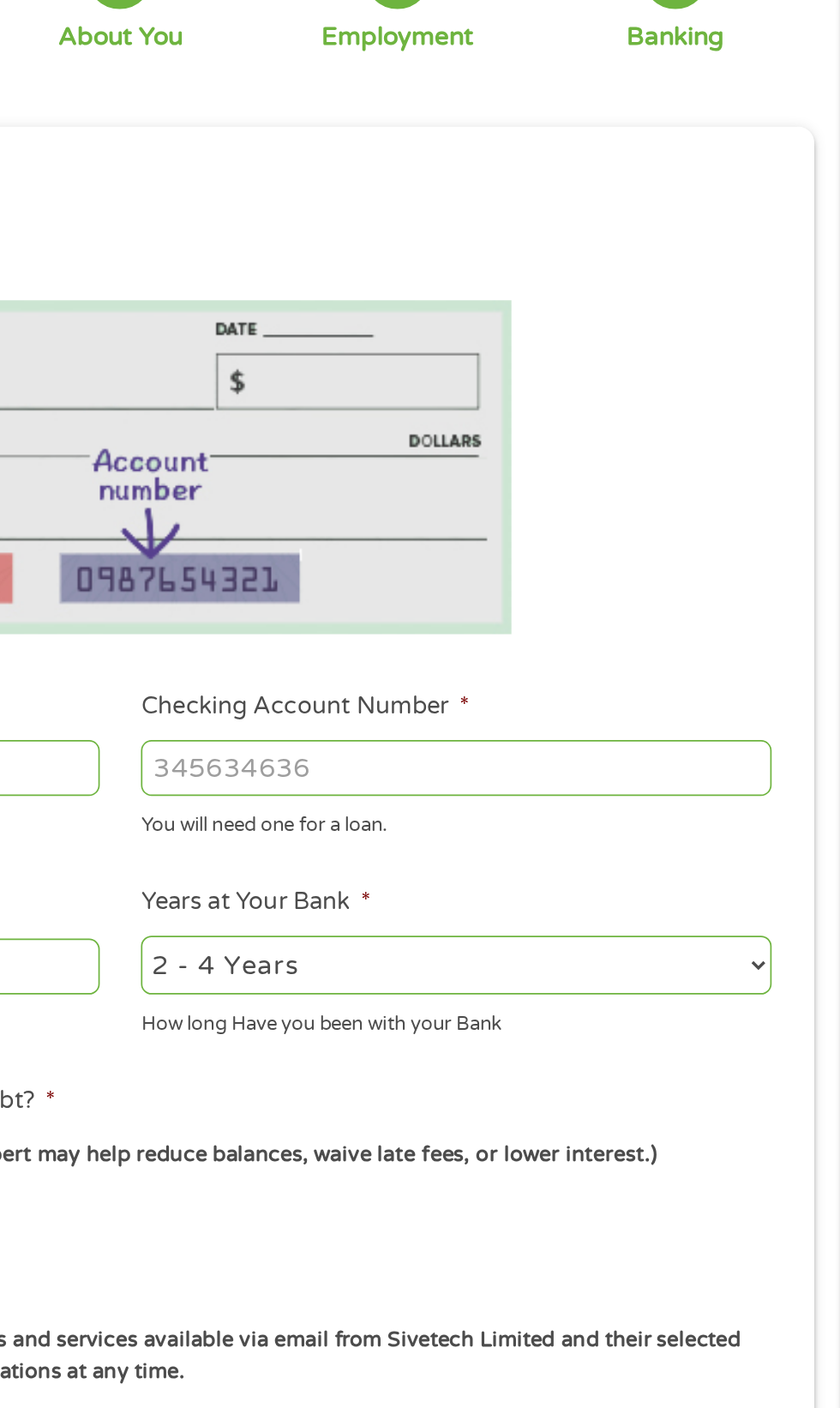
scroll to position [7, 0]
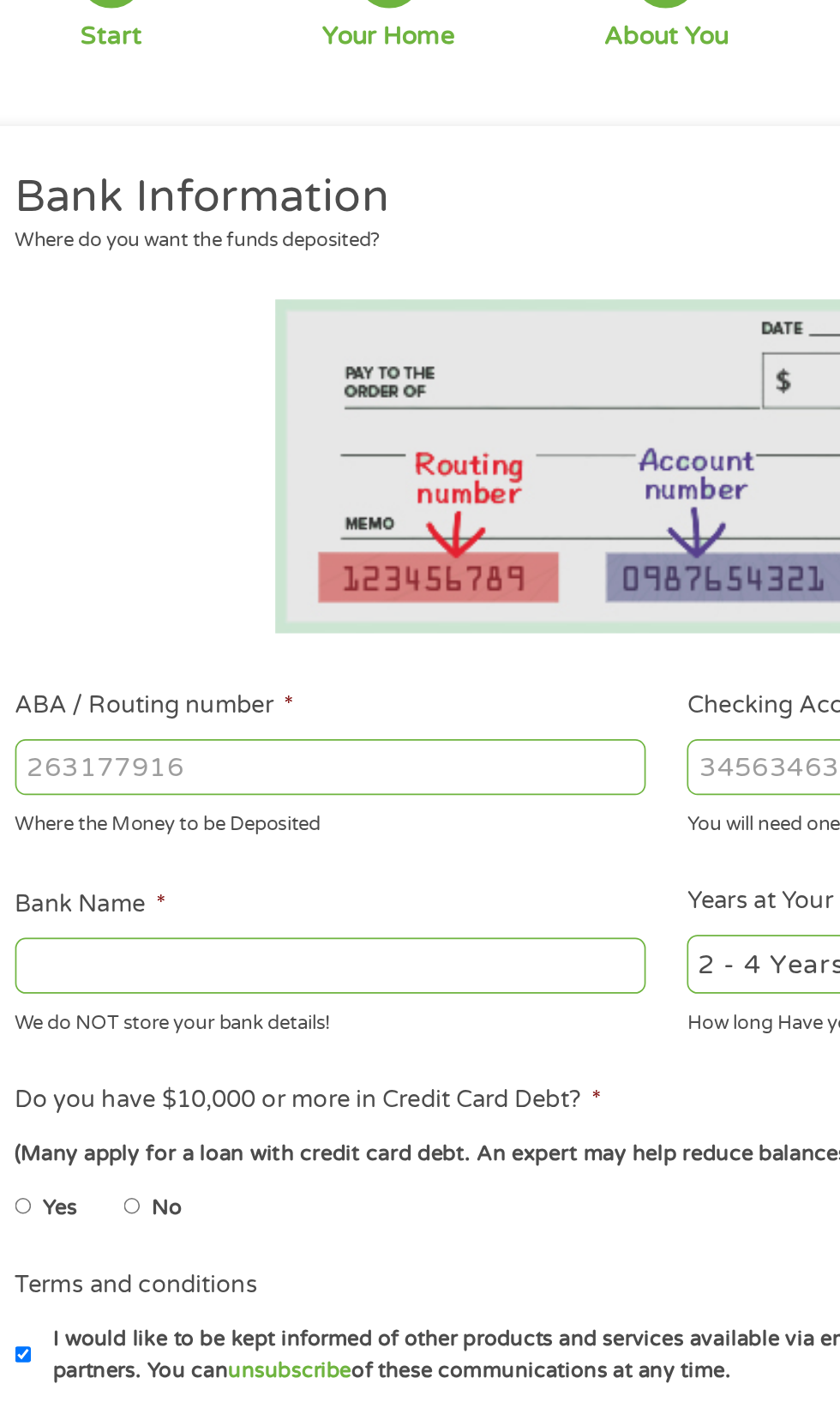
click at [275, 604] on input "ABA / Routing number *" at bounding box center [224, 604] width 368 height 33
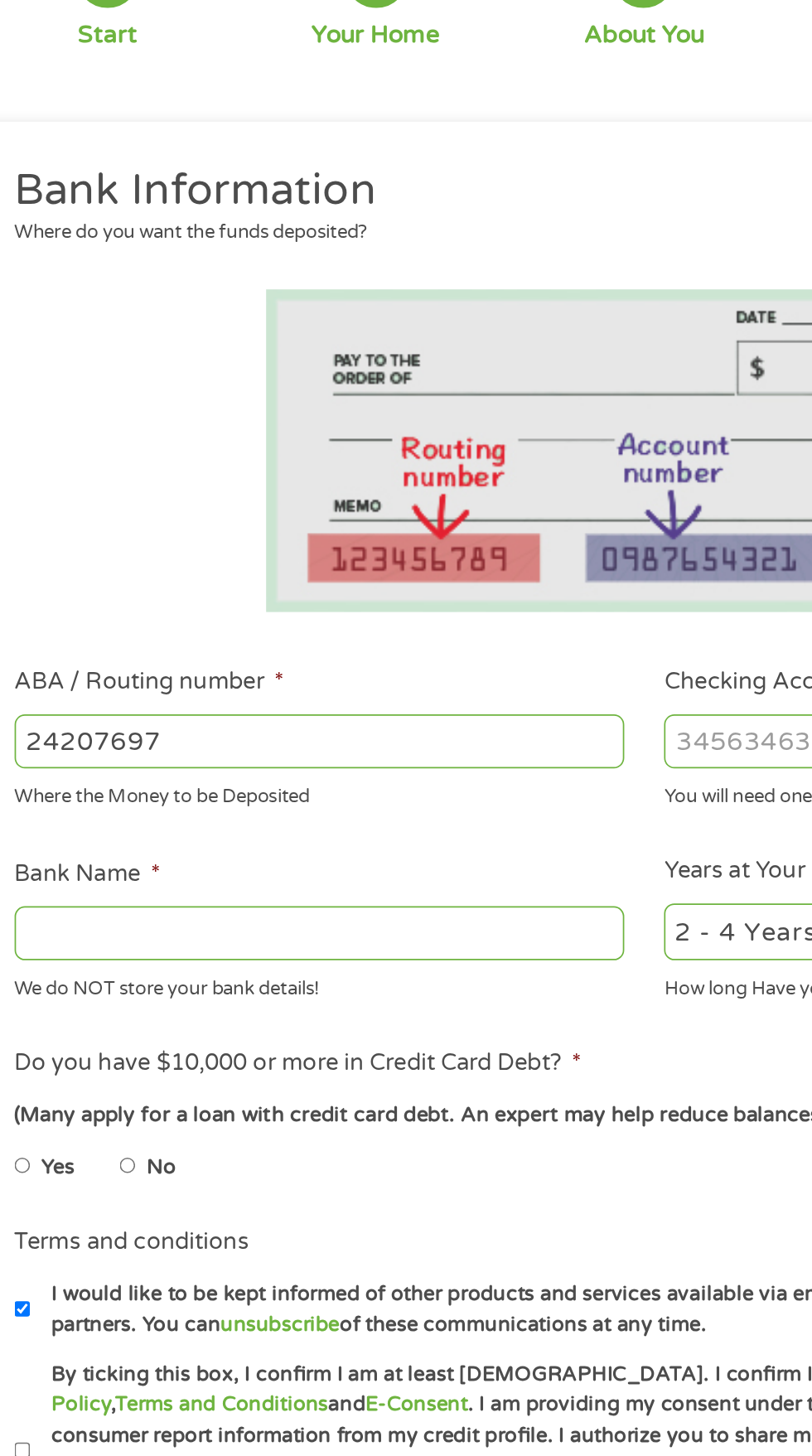
type input "242076973"
type input "KEMBA CREDIT UNION INC"
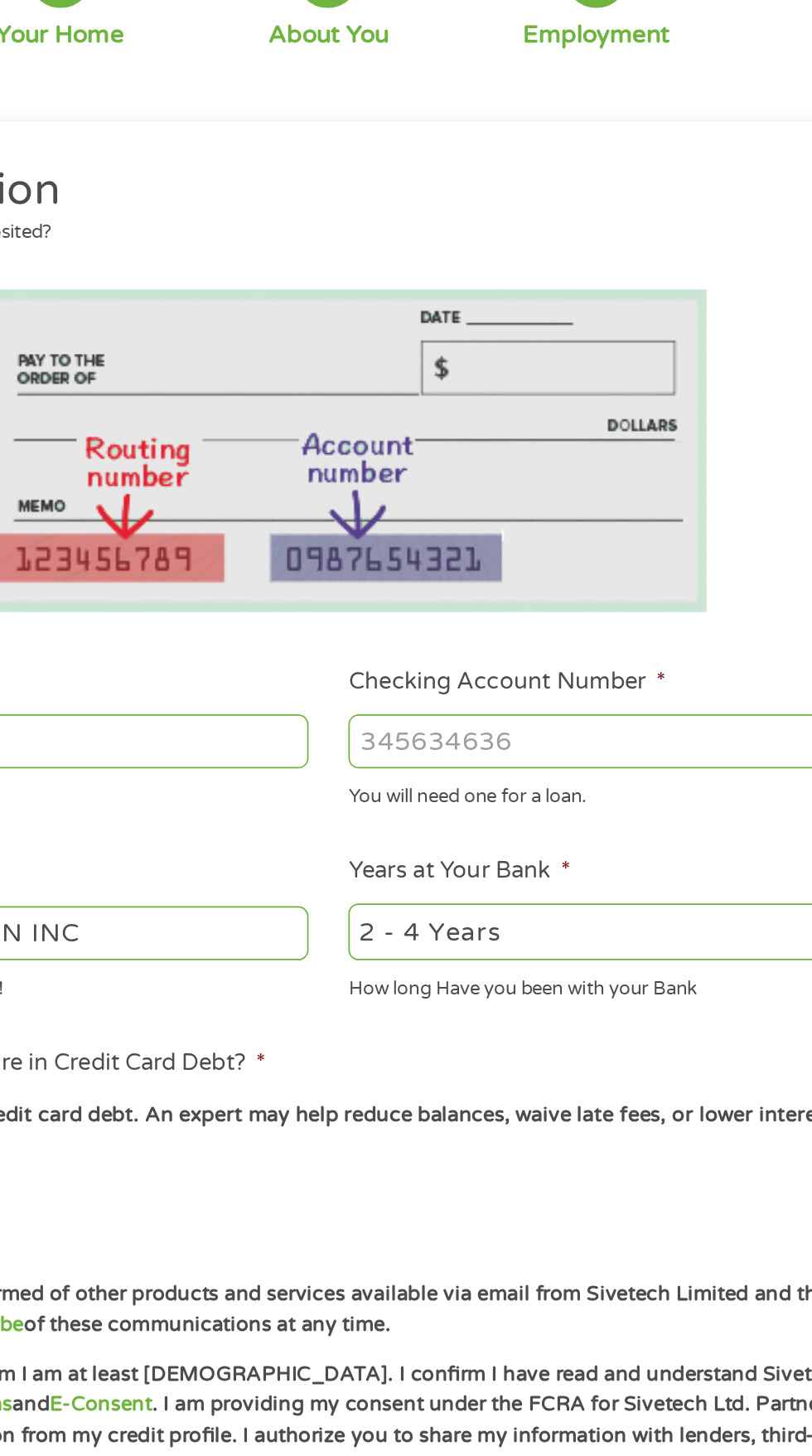
type input "242076973"
click at [518, 588] on input "Checking Account Number *" at bounding box center [595, 583] width 356 height 32
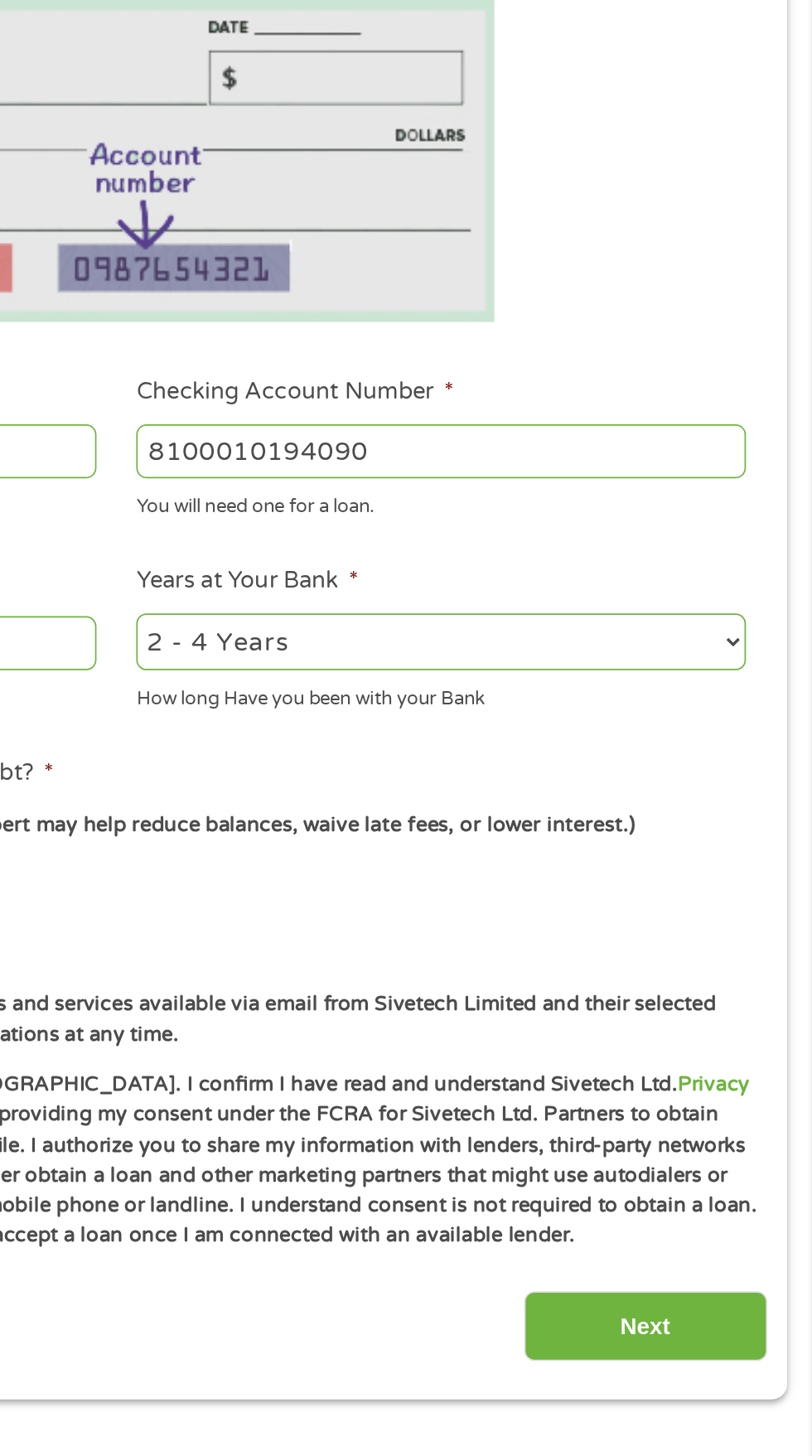
type input "8100010194090"
click at [766, 693] on select "2 - 4 Years 6 - 12 Months 1 - 2 Years Over 4 Years" at bounding box center [595, 695] width 356 height 34
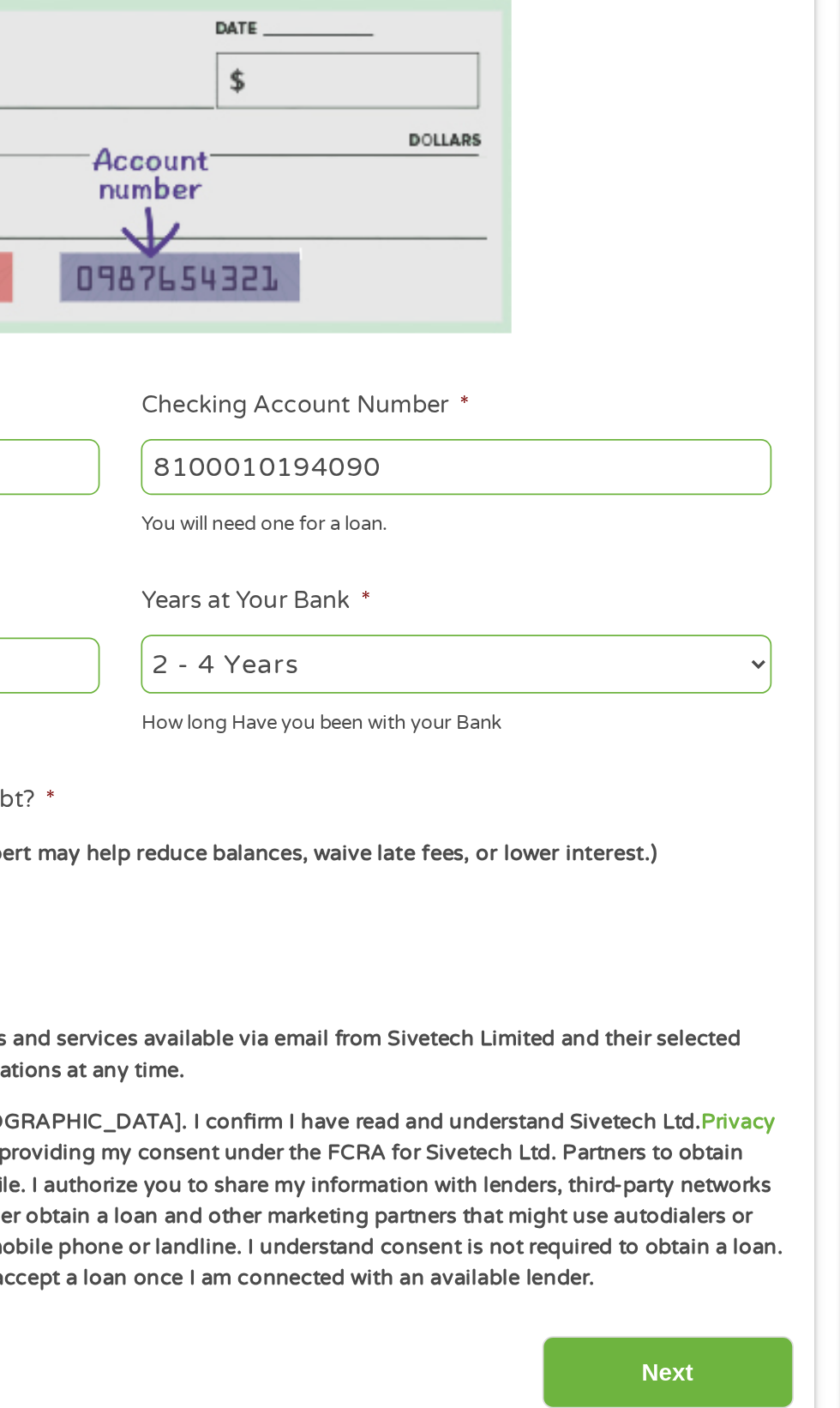
select select "60months"
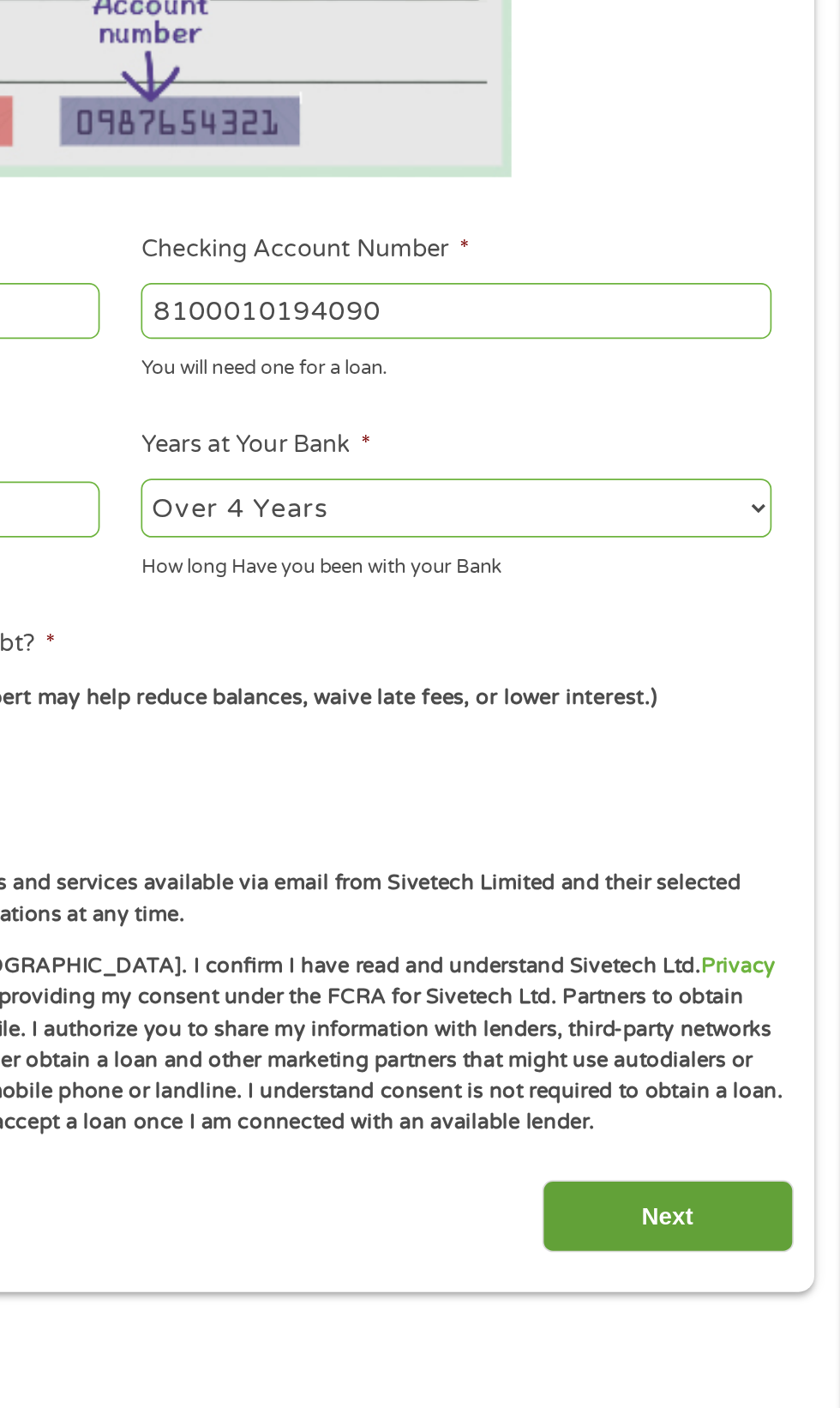
click at [741, 1140] on input "Next" at bounding box center [739, 1132] width 147 height 42
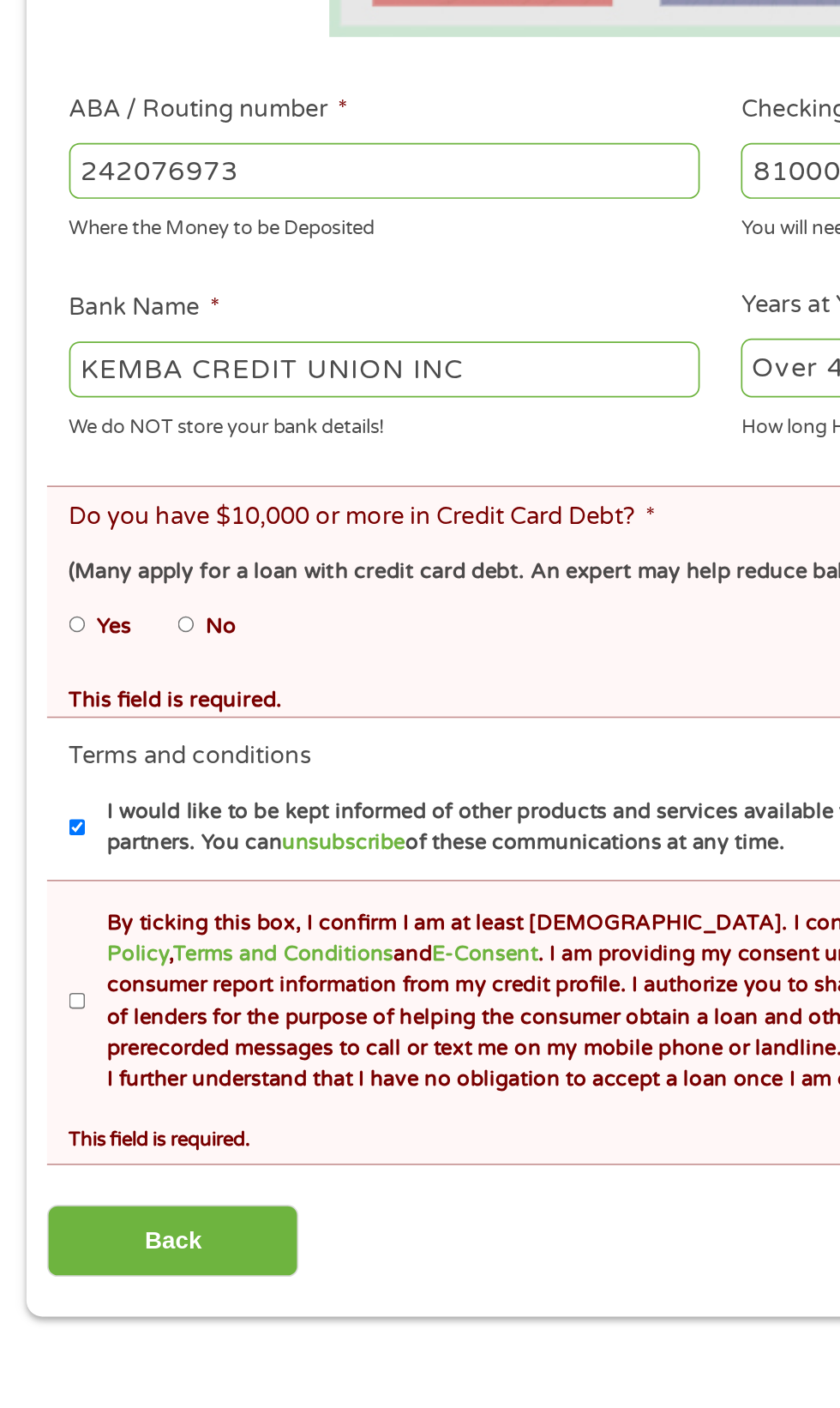
click at [47, 1155] on input "By ticking this box, I confirm I am at least [DEMOGRAPHIC_DATA]. I confirm I ha…" at bounding box center [45, 1153] width 10 height 27
checkbox input "true"
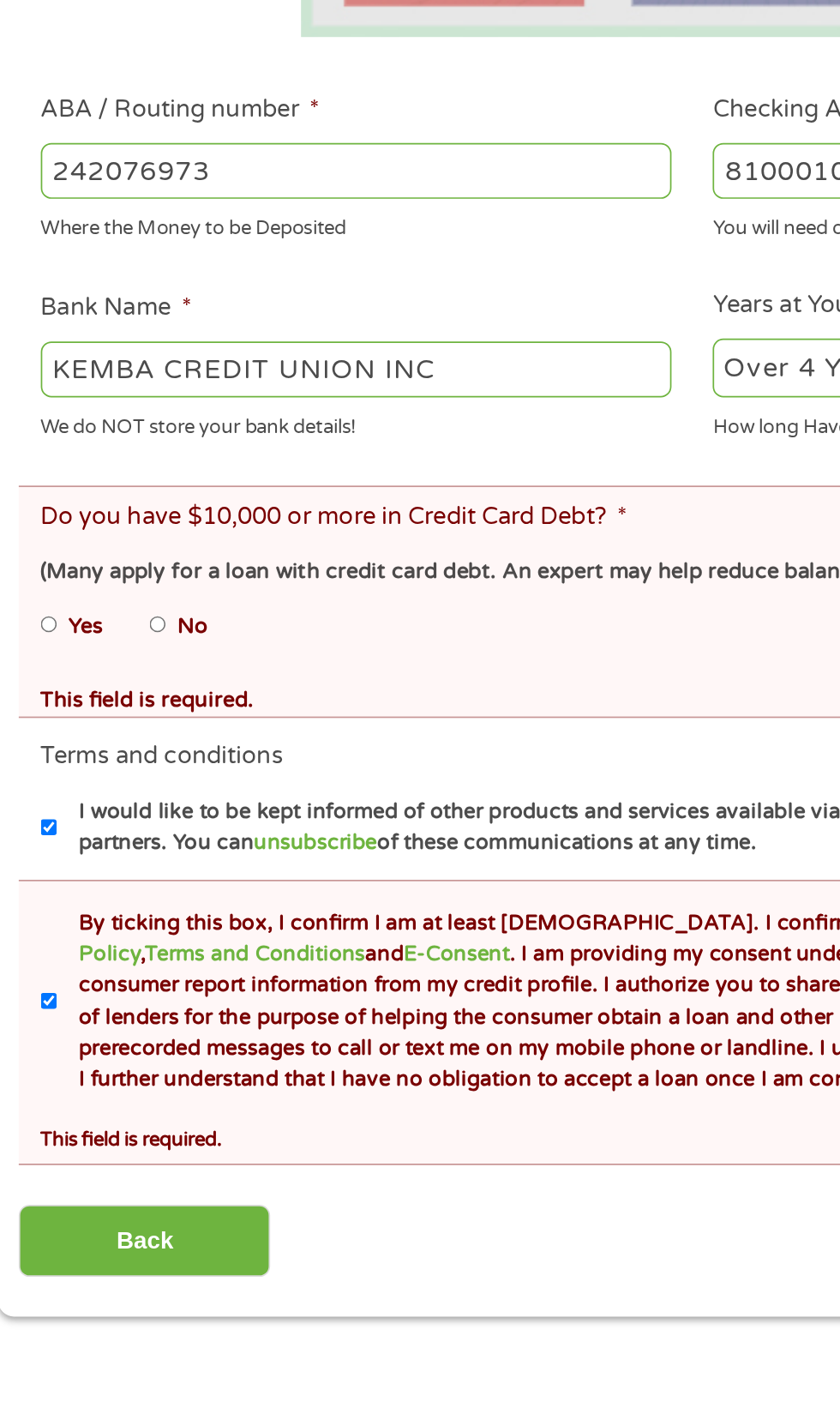
click at [126, 930] on label "No" at bounding box center [128, 935] width 18 height 19
click at [114, 930] on input "No" at bounding box center [108, 933] width 10 height 27
radio input "true"
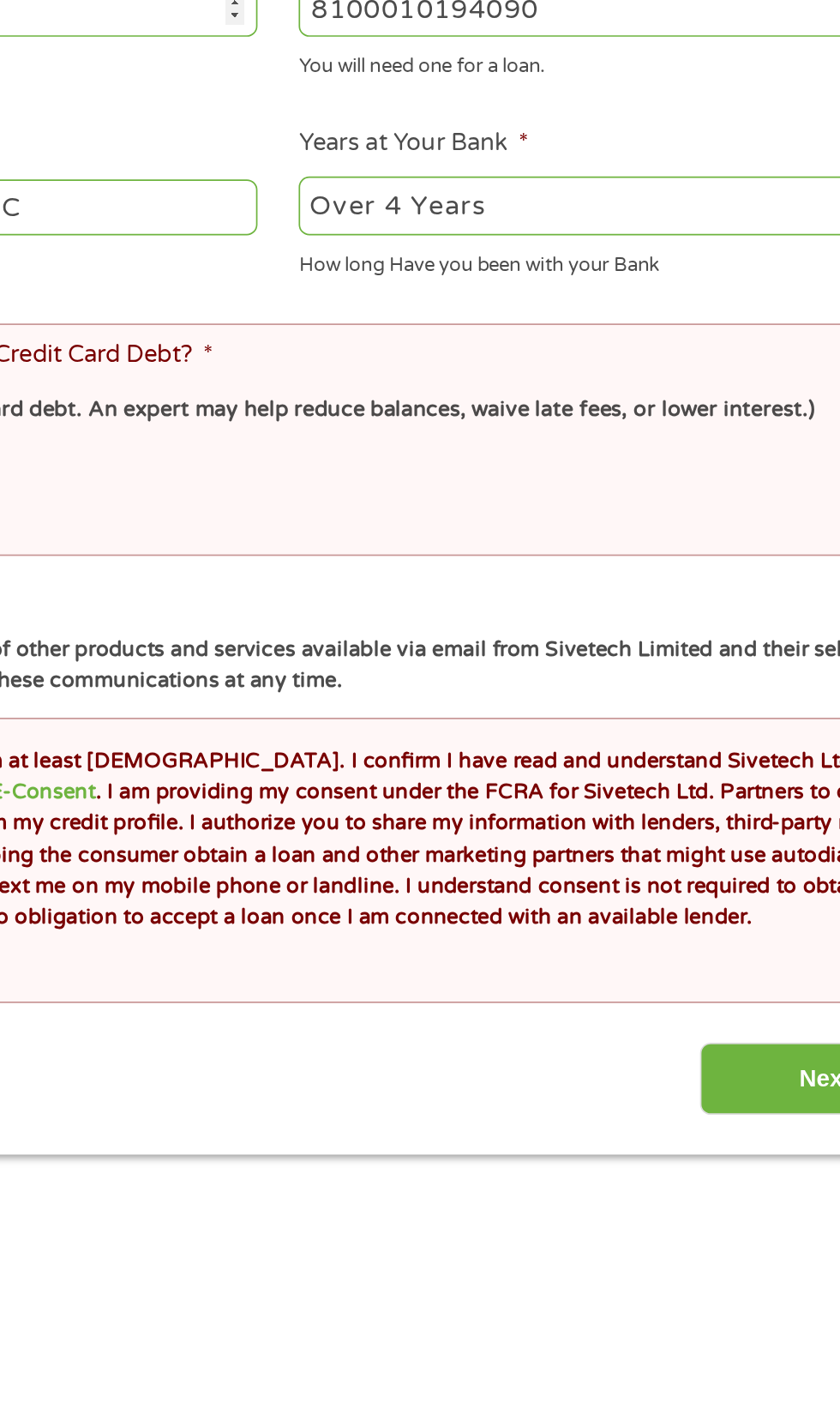
scroll to position [12, 0]
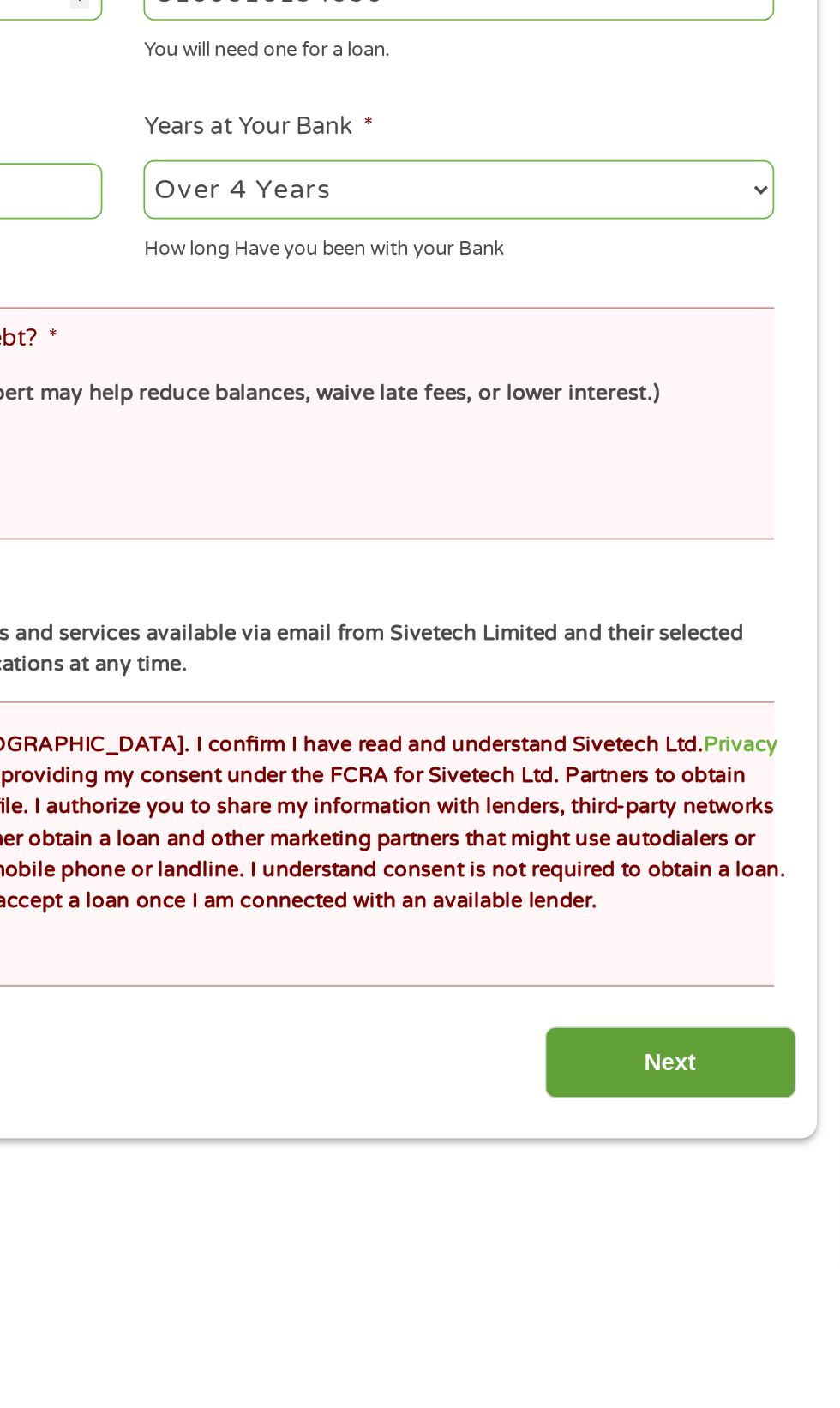
click at [747, 1292] on input "Next" at bounding box center [739, 1288] width 147 height 42
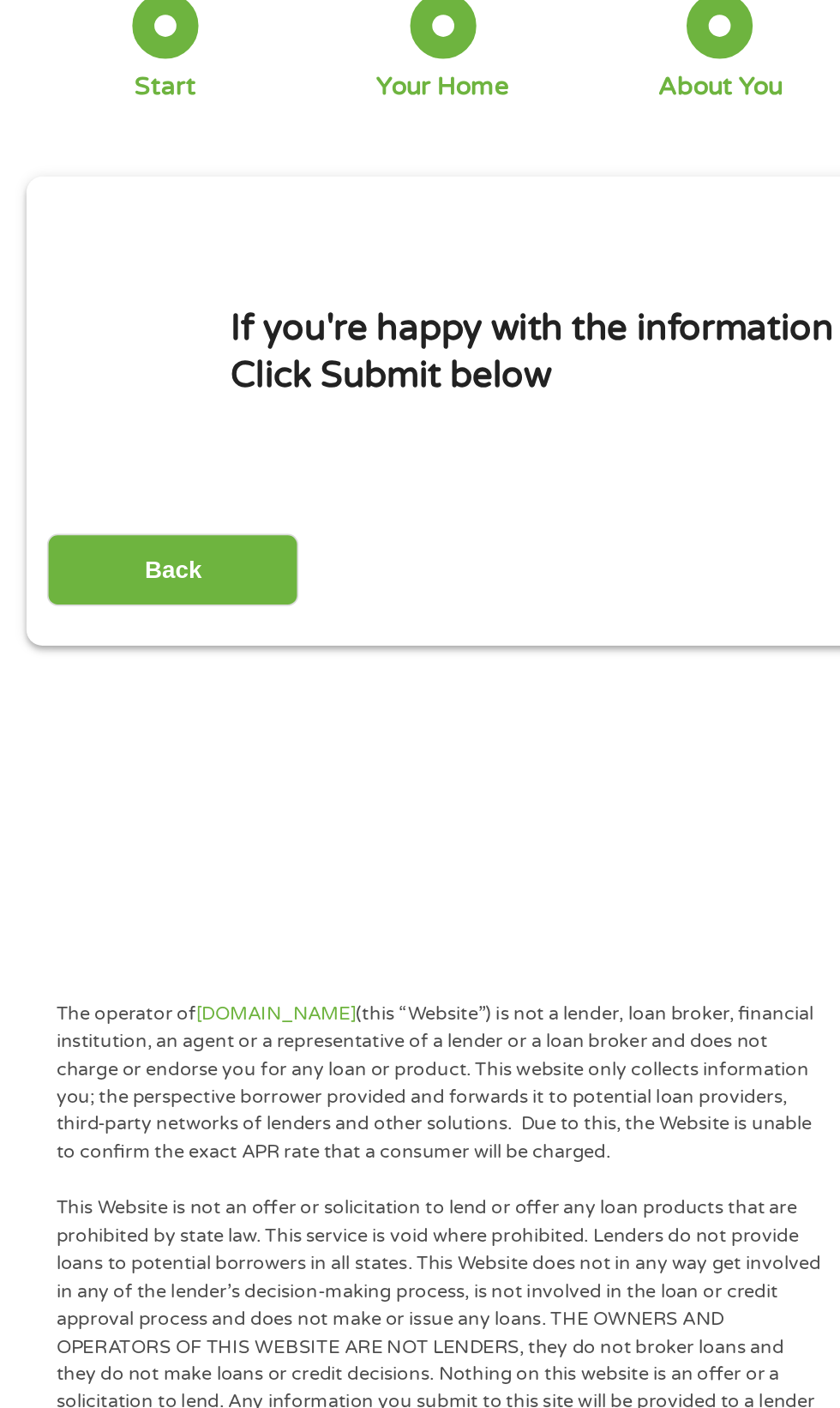
scroll to position [0, 0]
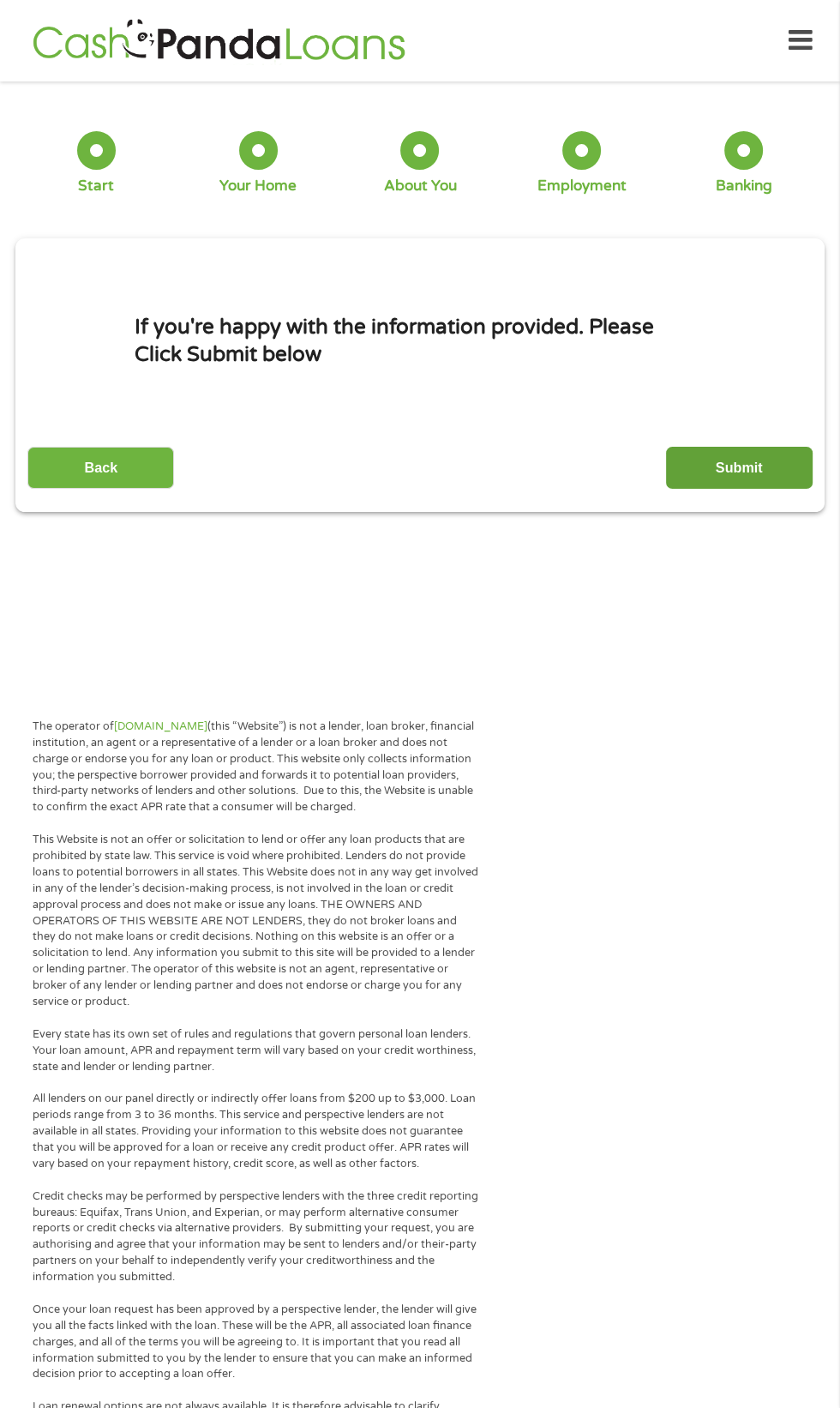
click at [747, 472] on input "Submit" at bounding box center [739, 467] width 147 height 42
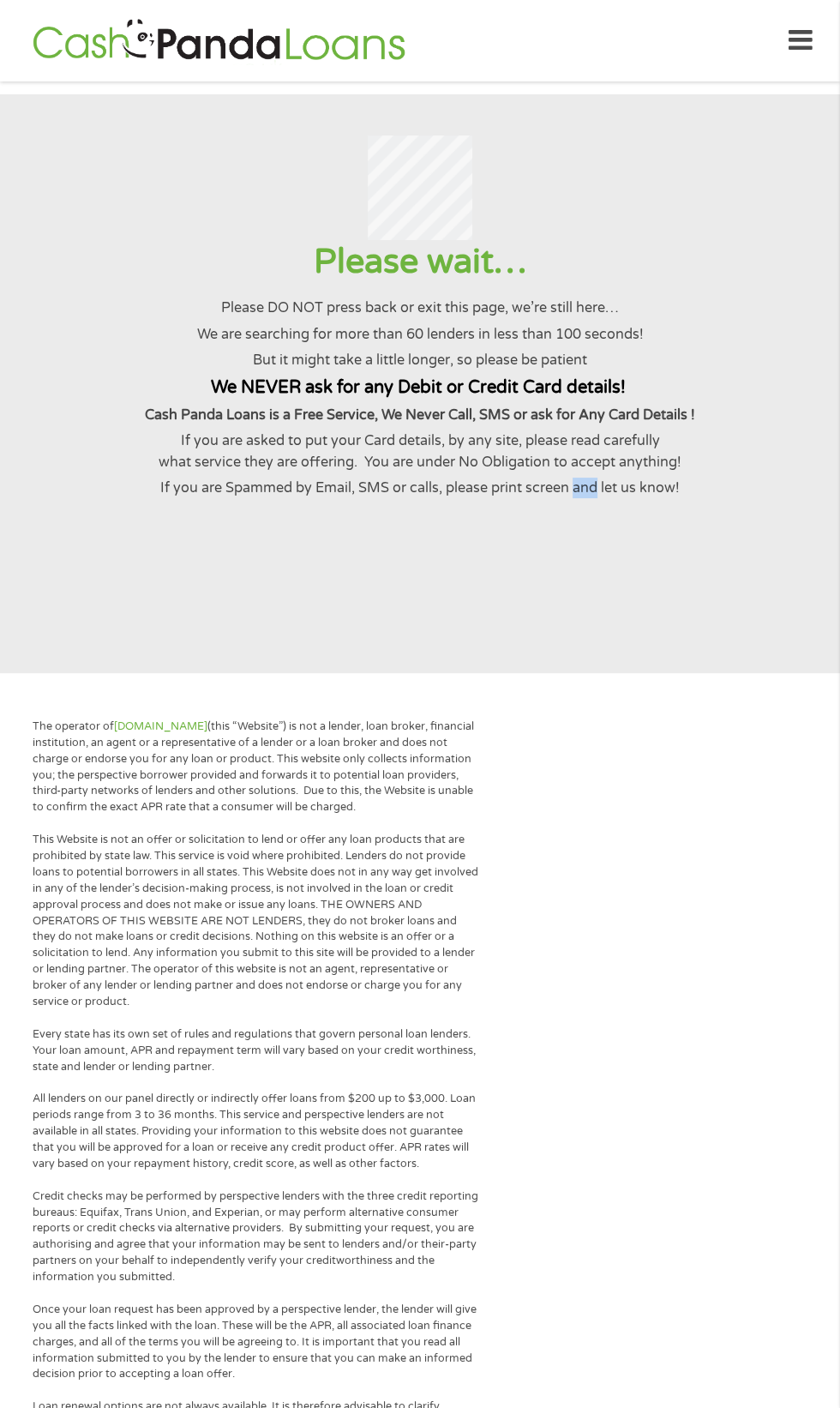
click at [690, 611] on section "Please wait… Please DO NOT press back or exit this page, we’re still here… We a…" at bounding box center [420, 383] width 840 height 579
click at [313, 577] on section "Please wait… Please DO NOT press back or exit this page, we’re still here… We a…" at bounding box center [420, 383] width 840 height 579
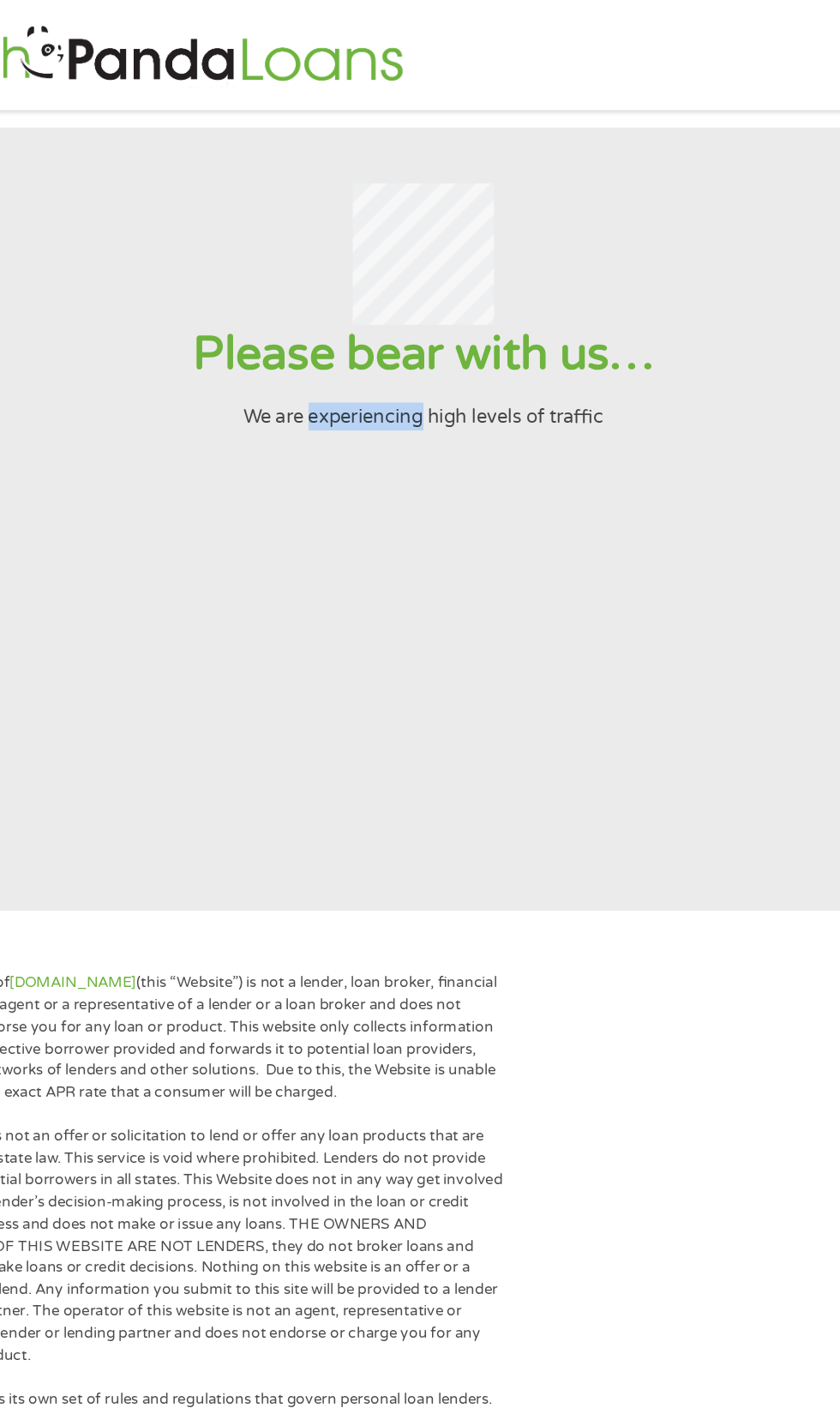
click at [386, 446] on section "Please bear with us… We are experiencing high levels of traffic" at bounding box center [420, 383] width 840 height 579
